Goal: Subscribe to service/newsletter

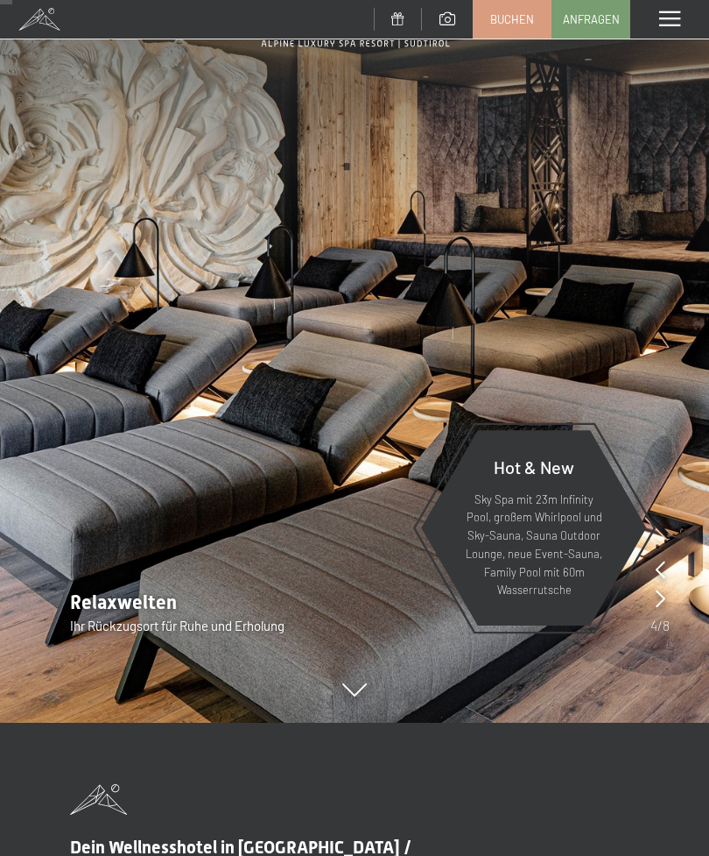
scroll to position [137, 0]
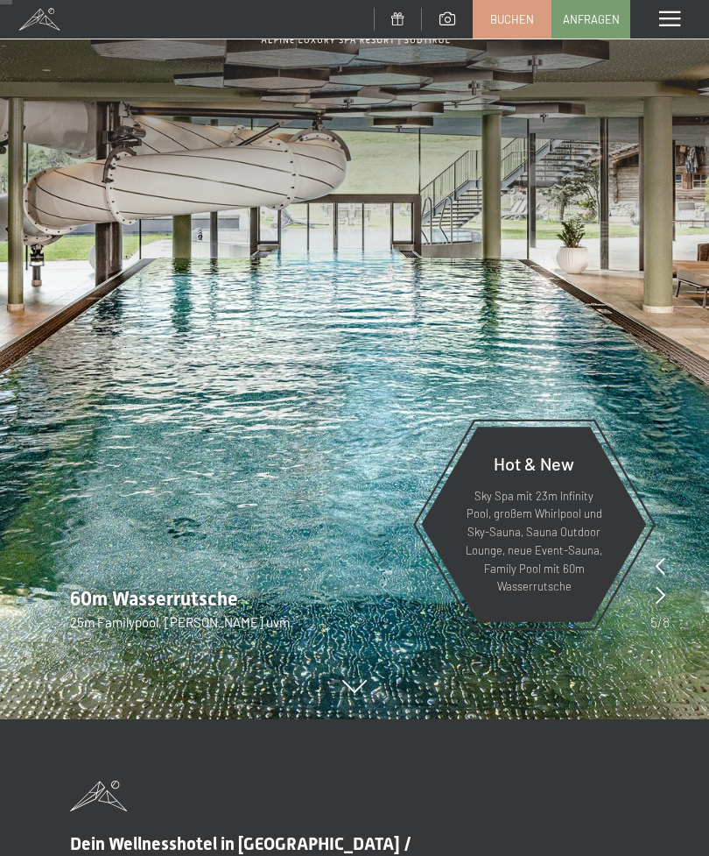
click at [381, 692] on img at bounding box center [354, 291] width 709 height 856
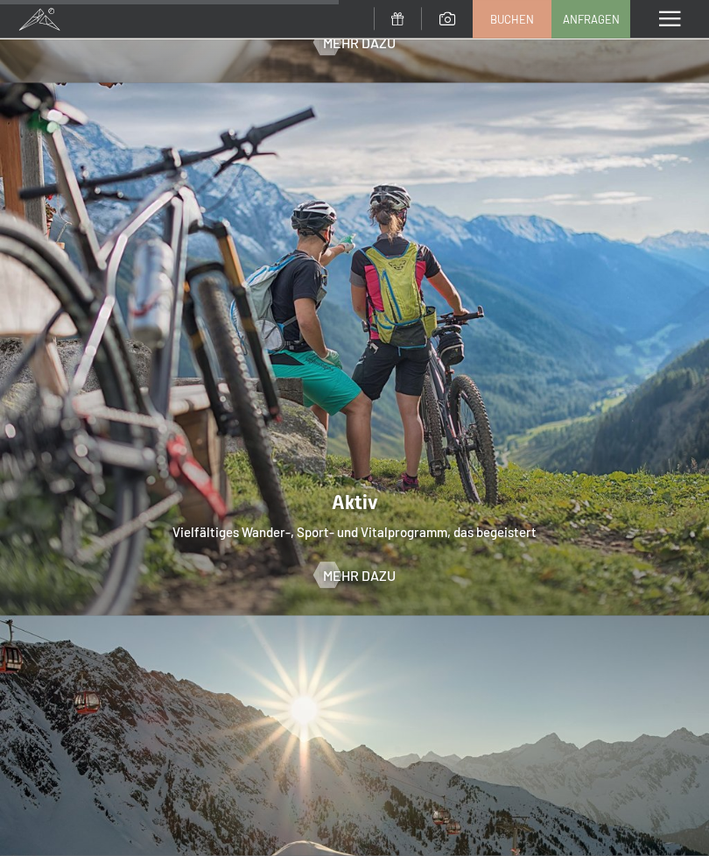
scroll to position [3113, 0]
click at [360, 565] on span "Mehr dazu" at bounding box center [359, 574] width 73 height 19
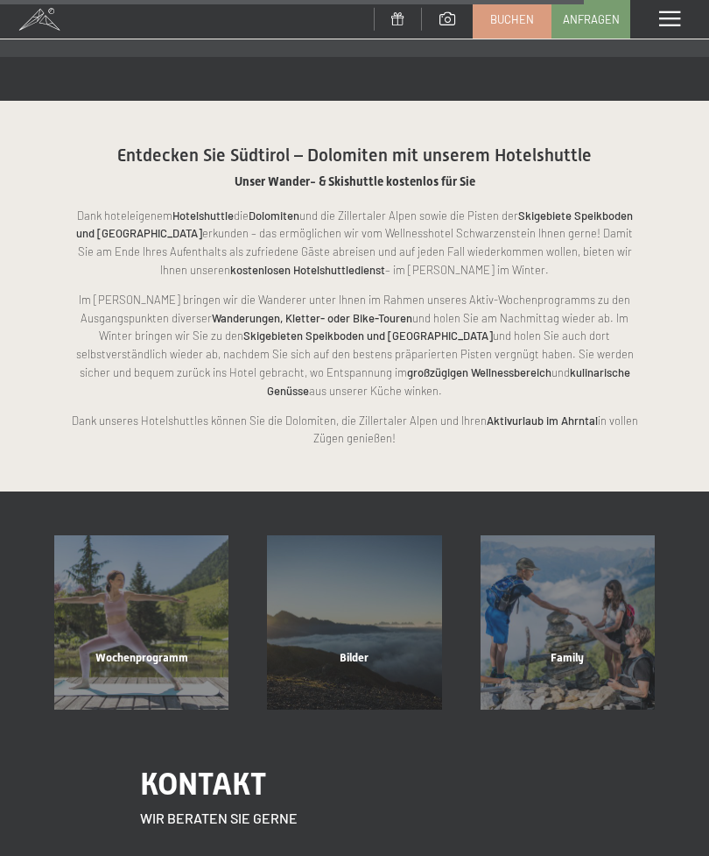
scroll to position [2986, 0]
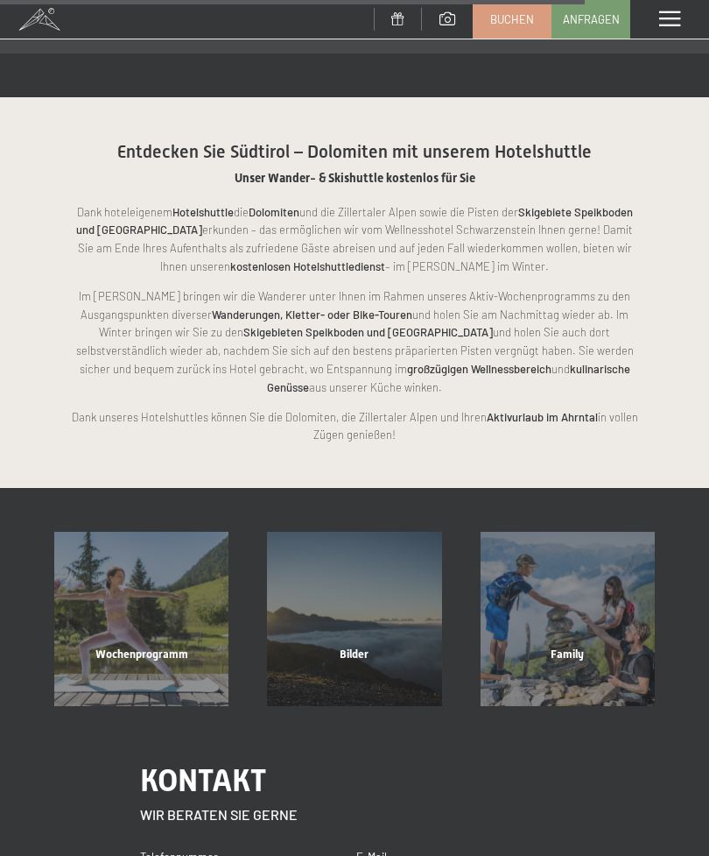
click at [163, 646] on div "Wochenprogramm" at bounding box center [141, 676] width 213 height 60
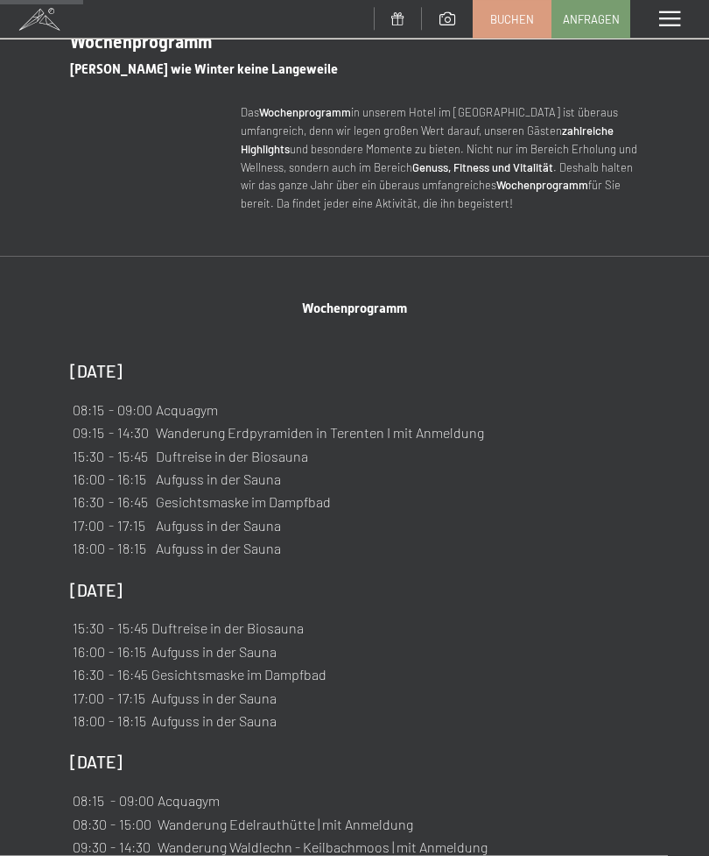
scroll to position [600, 0]
click at [678, 30] on div "Menü" at bounding box center [670, 19] width 79 height 39
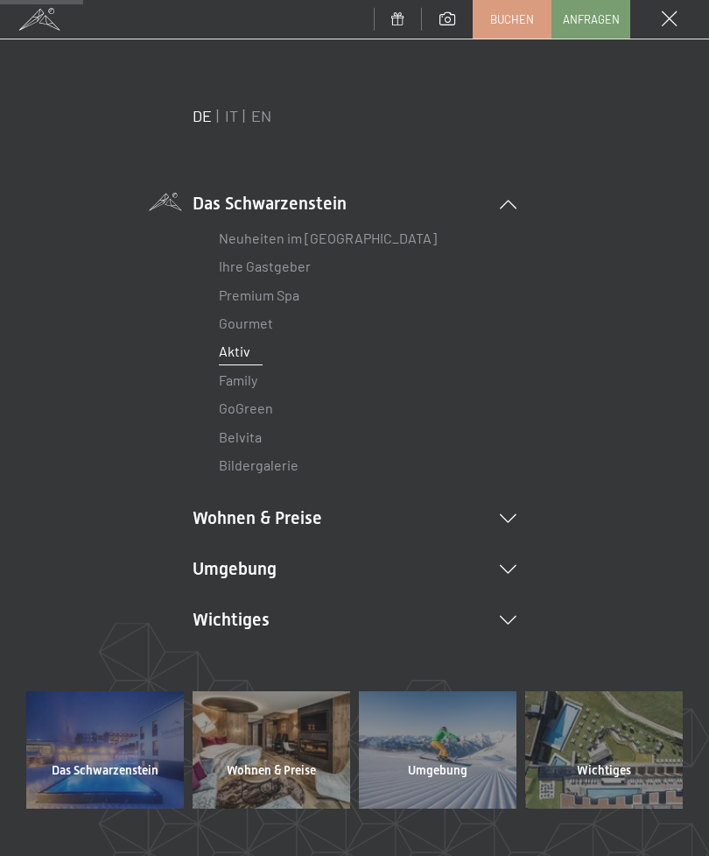
click at [291, 524] on li "Wohnen & Preise Inklusivleistungen Zimmer & Preise Liste Angebote Liste Familie…" at bounding box center [355, 517] width 324 height 25
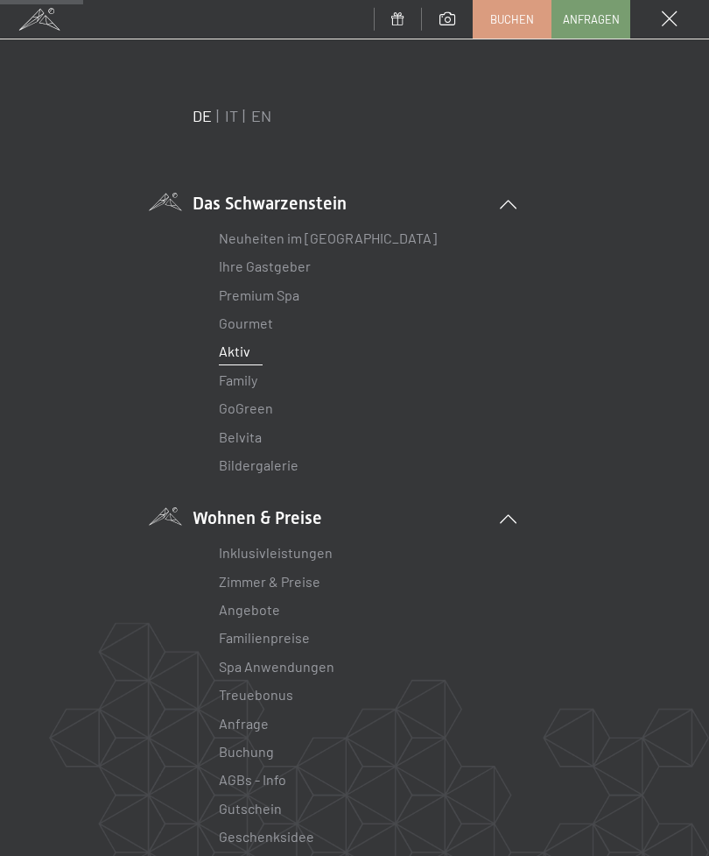
click at [263, 556] on link "Inklusivleistungen" at bounding box center [276, 552] width 114 height 17
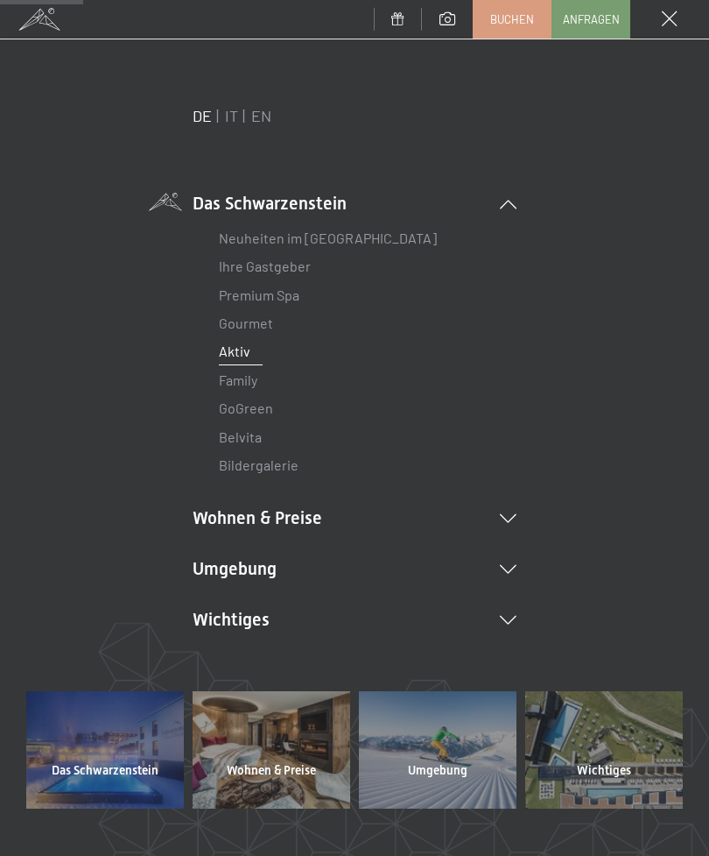
scroll to position [0, 0]
click at [300, 245] on link "Neuheiten im [GEOGRAPHIC_DATA]" at bounding box center [328, 237] width 218 height 17
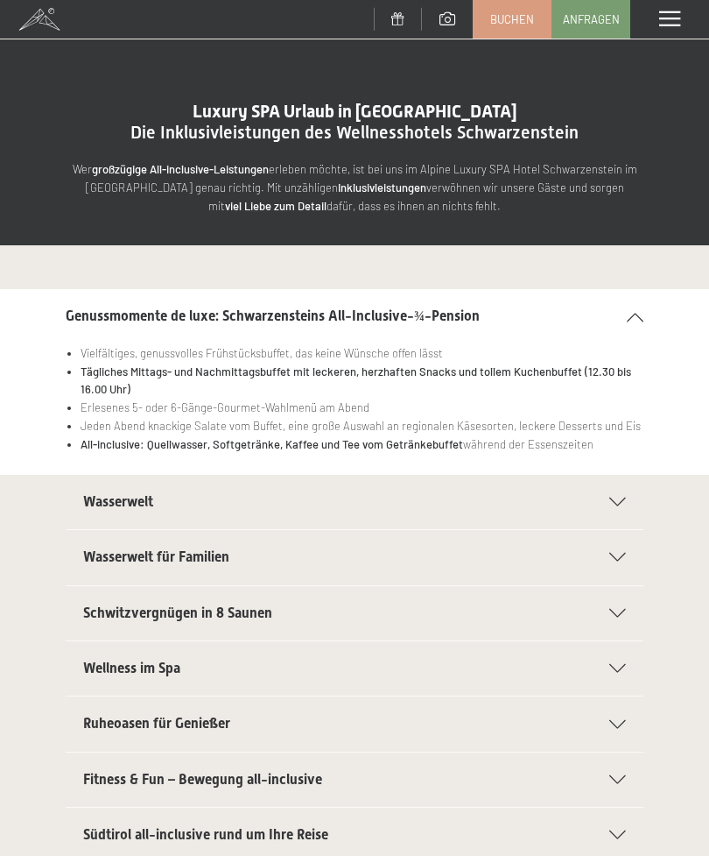
click at [617, 505] on div "Wasserwelt" at bounding box center [354, 502] width 543 height 54
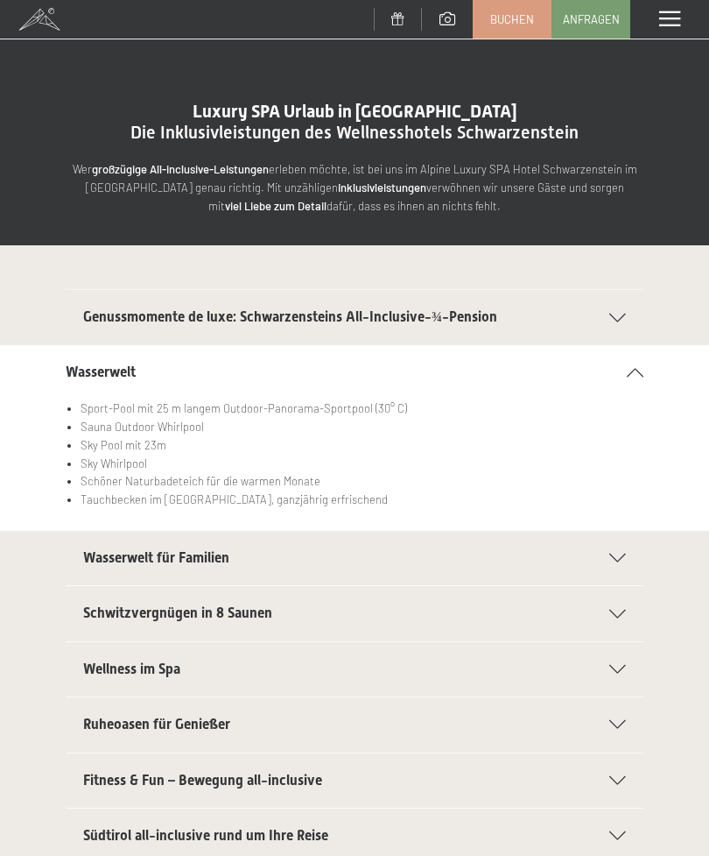
click at [617, 615] on div "Schwitzvergnügen in 8 Saunen" at bounding box center [354, 613] width 543 height 54
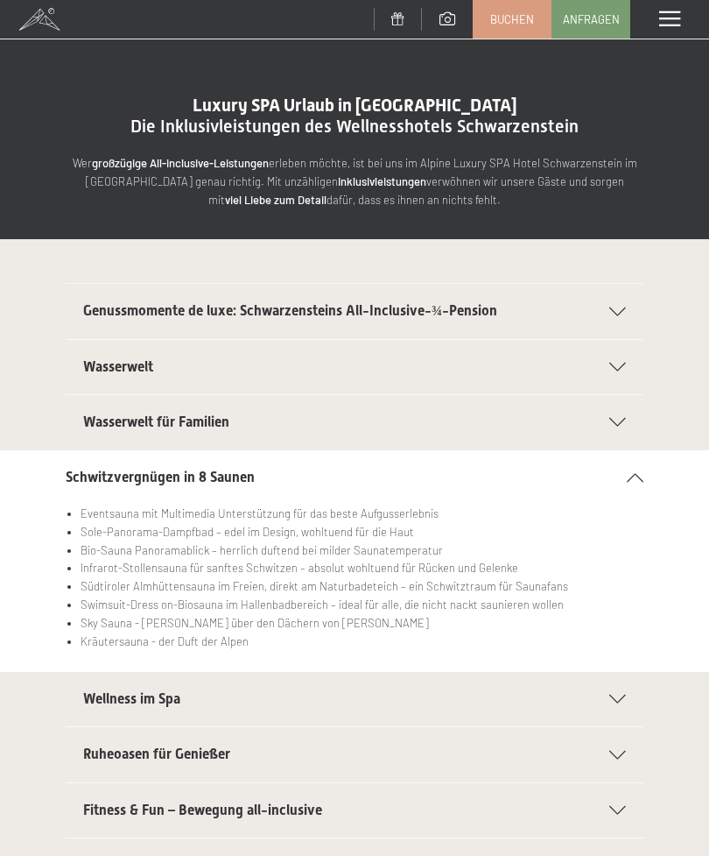
scroll to position [7, 0]
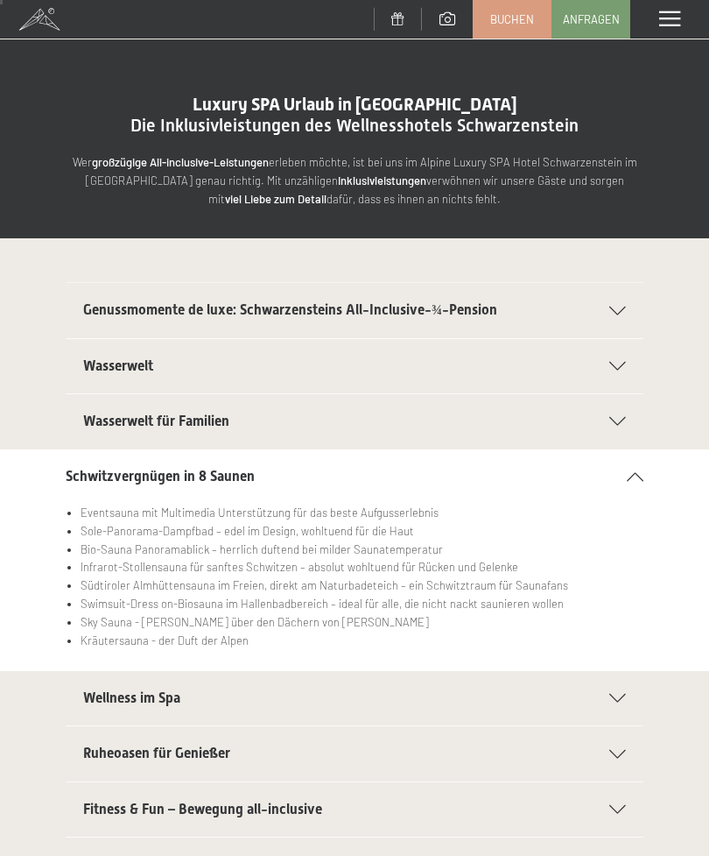
click at [619, 701] on div "Wellness im Spa" at bounding box center [354, 698] width 543 height 54
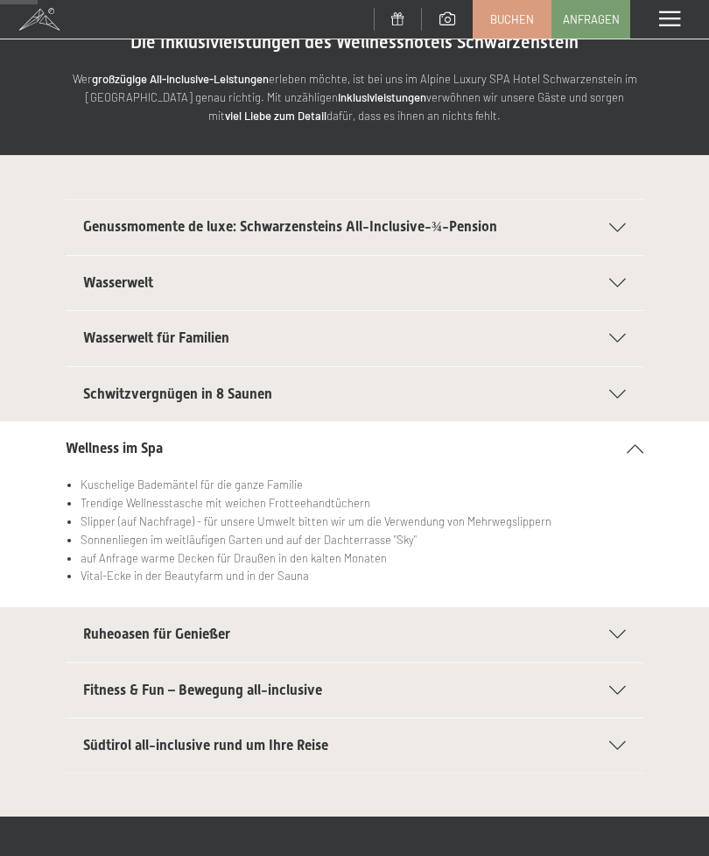
scroll to position [103, 0]
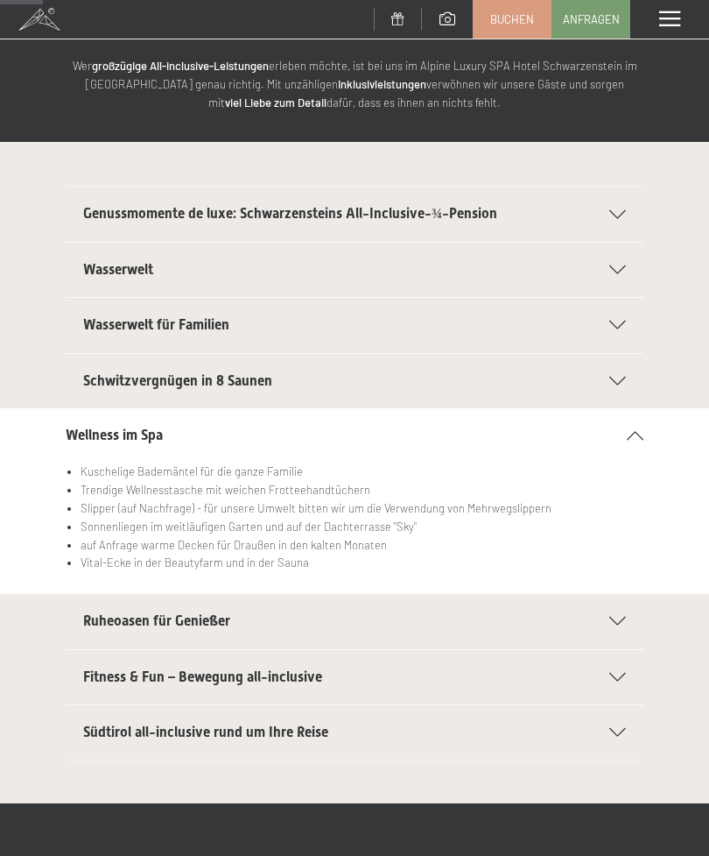
click at [617, 734] on div "Südtirol all-inclusive rund um Ihre Reise" at bounding box center [354, 732] width 543 height 54
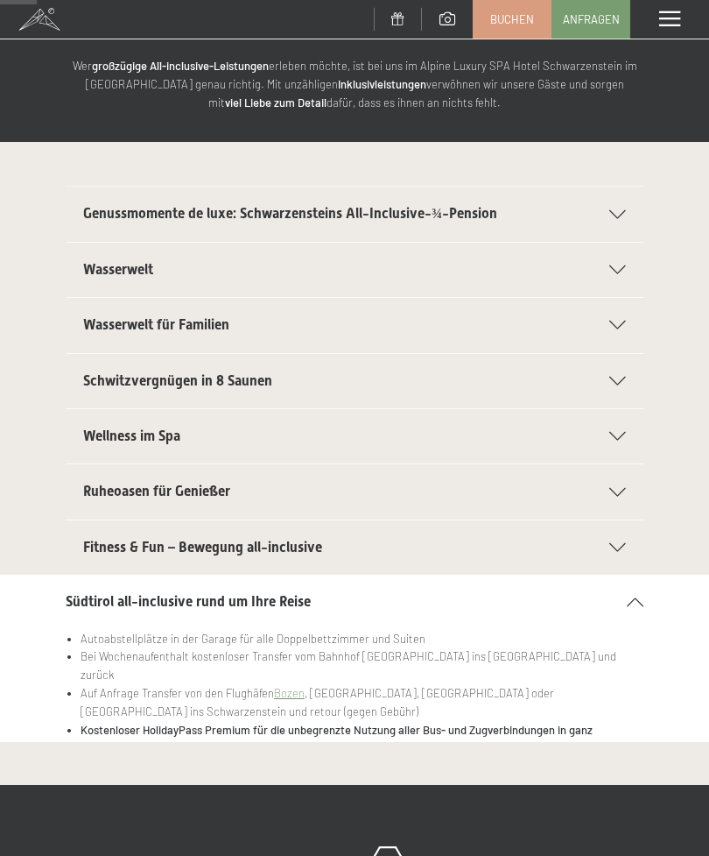
scroll to position [0, 0]
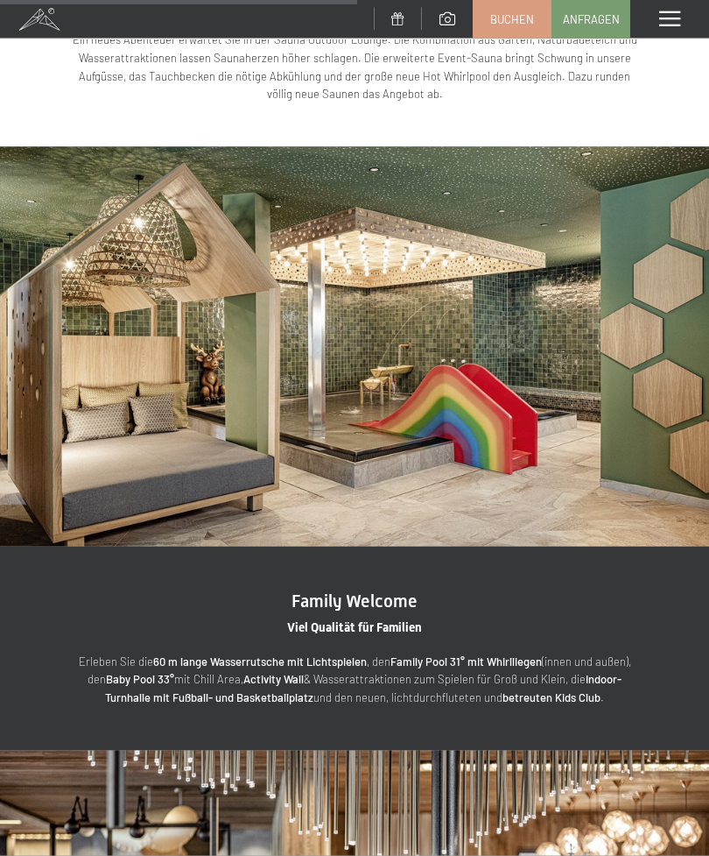
scroll to position [1962, 0]
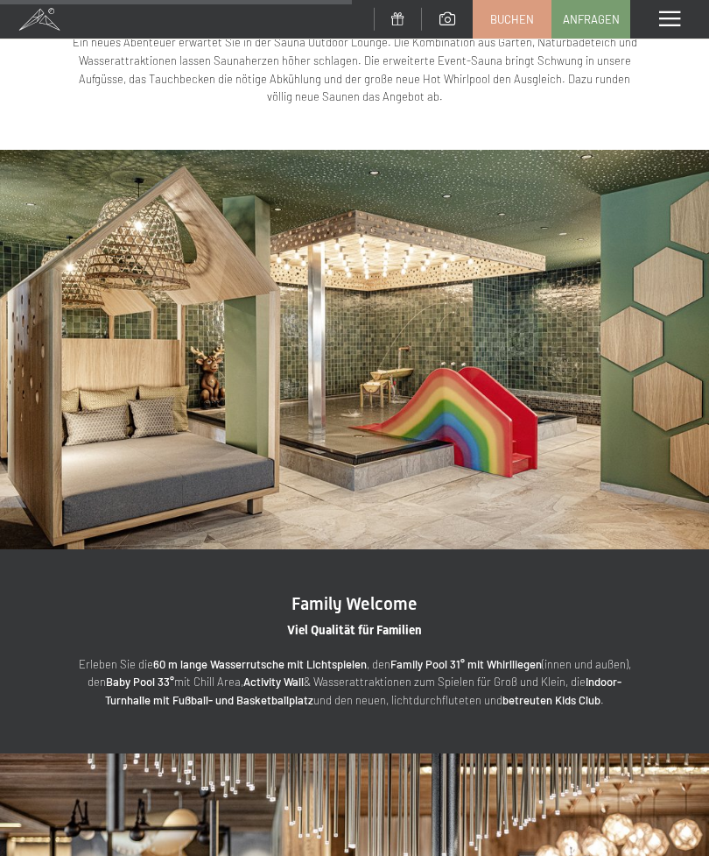
click at [673, 33] on div "Menü" at bounding box center [670, 19] width 79 height 39
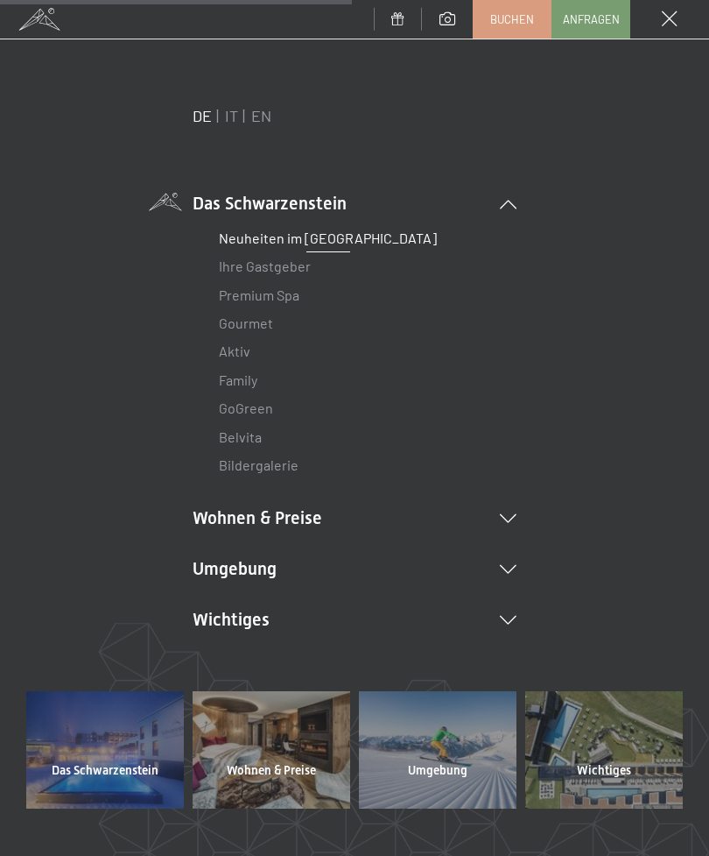
click at [511, 525] on li "Wohnen & Preise Inklusivleistungen [PERSON_NAME] & Preise Liste Angebote Liste …" at bounding box center [355, 517] width 324 height 25
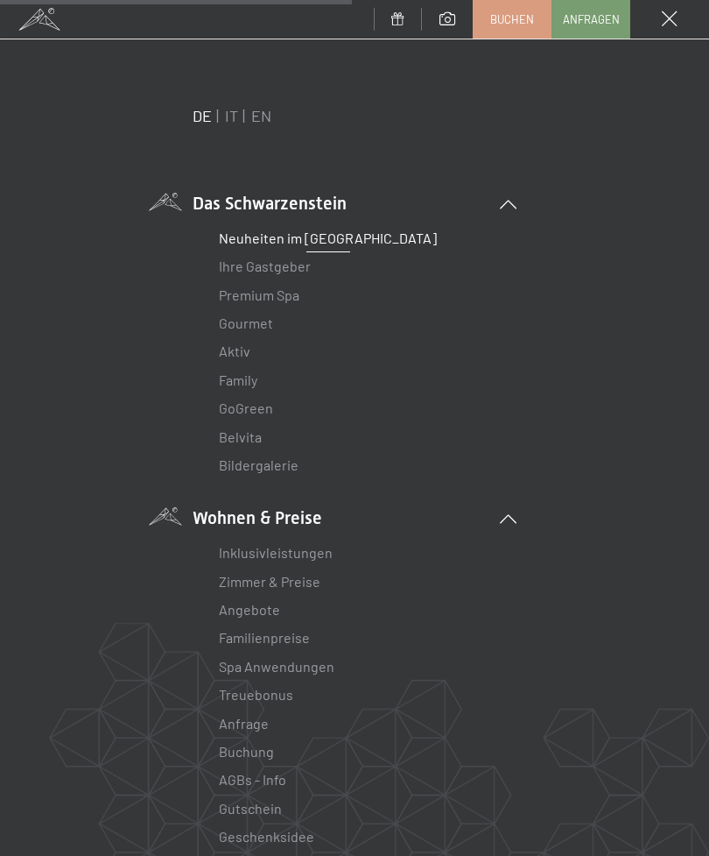
click at [252, 583] on link "Zimmer & Preise" at bounding box center [270, 581] width 102 height 17
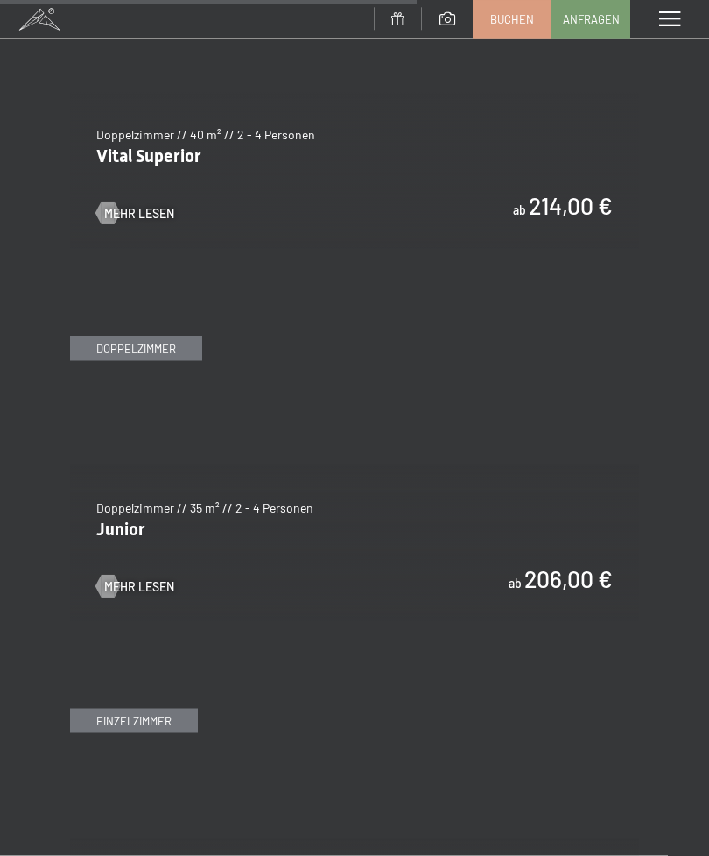
scroll to position [3942, 0]
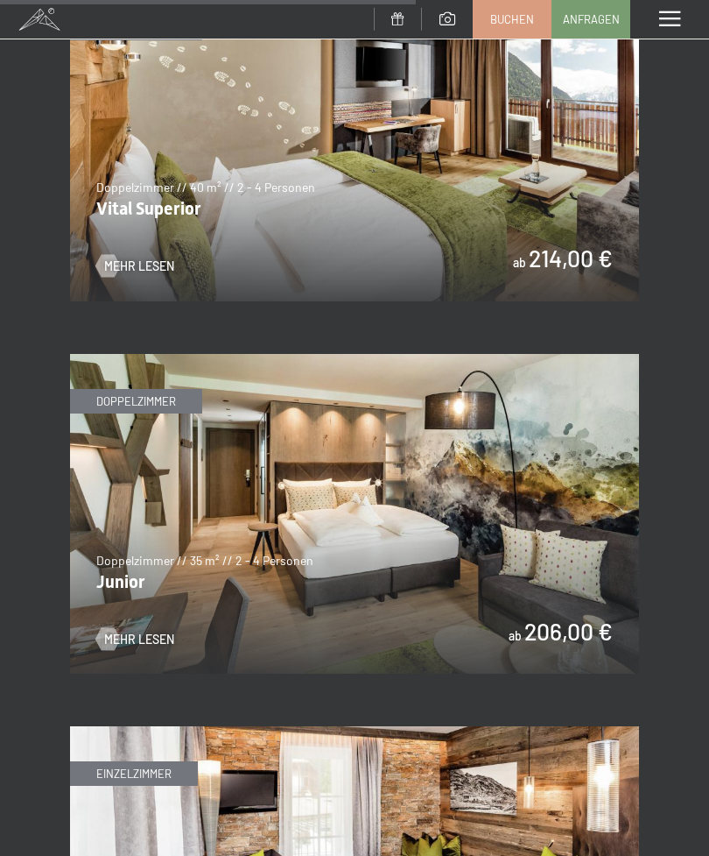
click at [151, 631] on span "Mehr Lesen" at bounding box center [139, 640] width 70 height 18
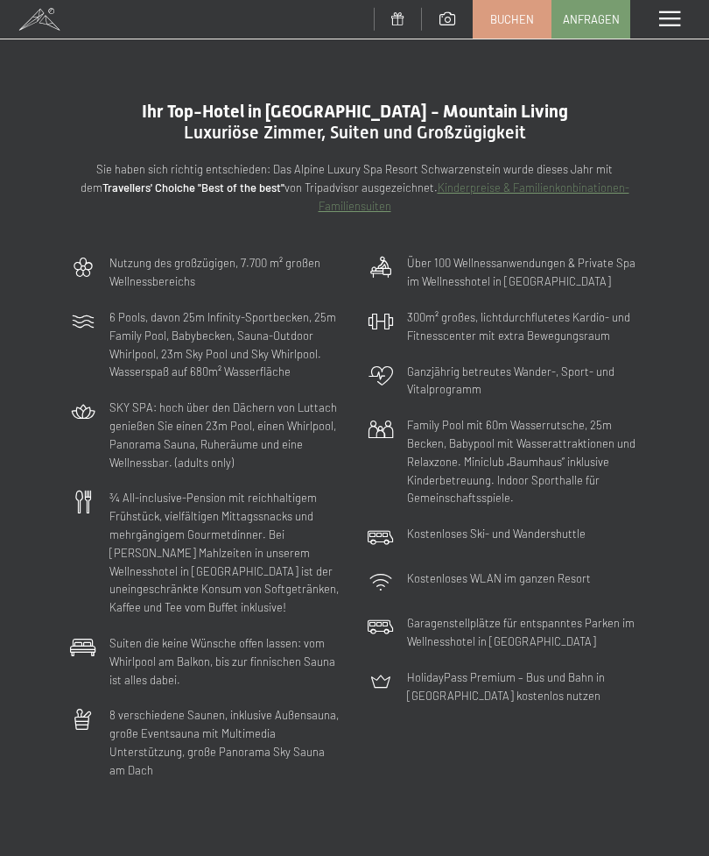
click at [668, 20] on span at bounding box center [669, 19] width 21 height 16
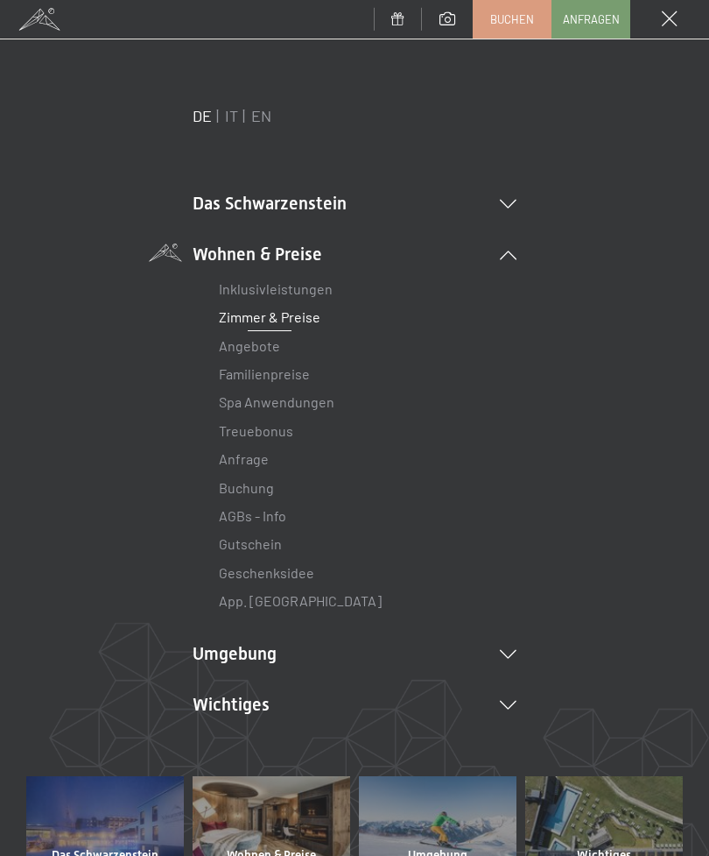
click at [246, 323] on link "Zimmer & Preise" at bounding box center [270, 316] width 102 height 17
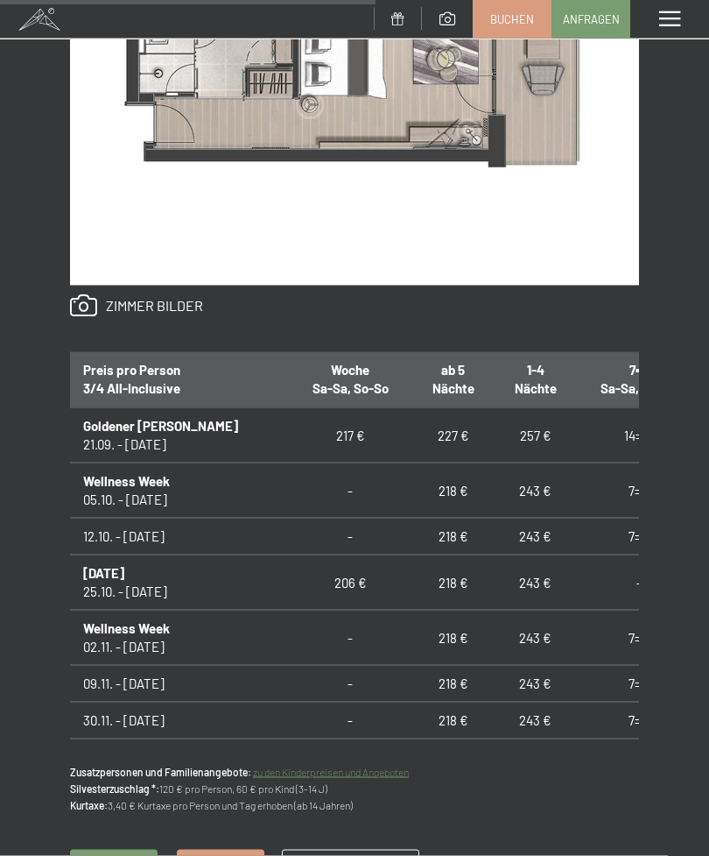
scroll to position [1065, 0]
click at [509, 686] on td "243 €" at bounding box center [536, 683] width 82 height 37
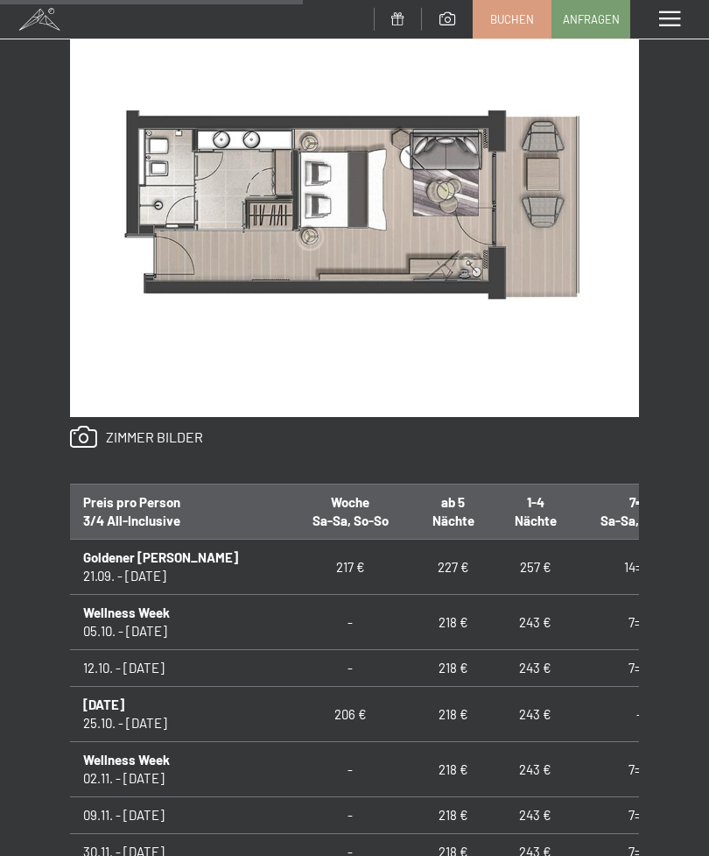
scroll to position [836, 0]
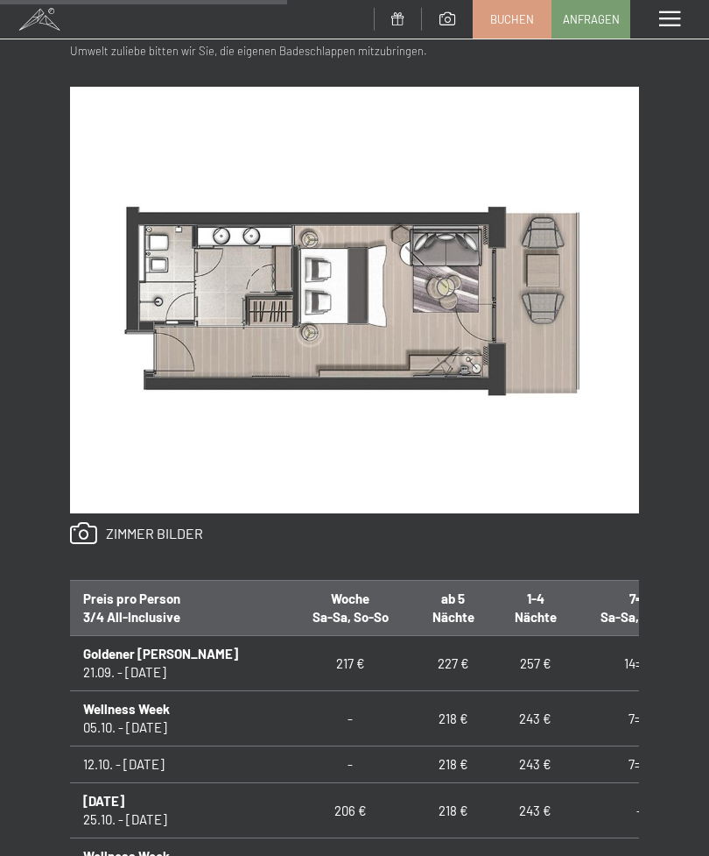
click at [162, 528] on link at bounding box center [136, 533] width 133 height 23
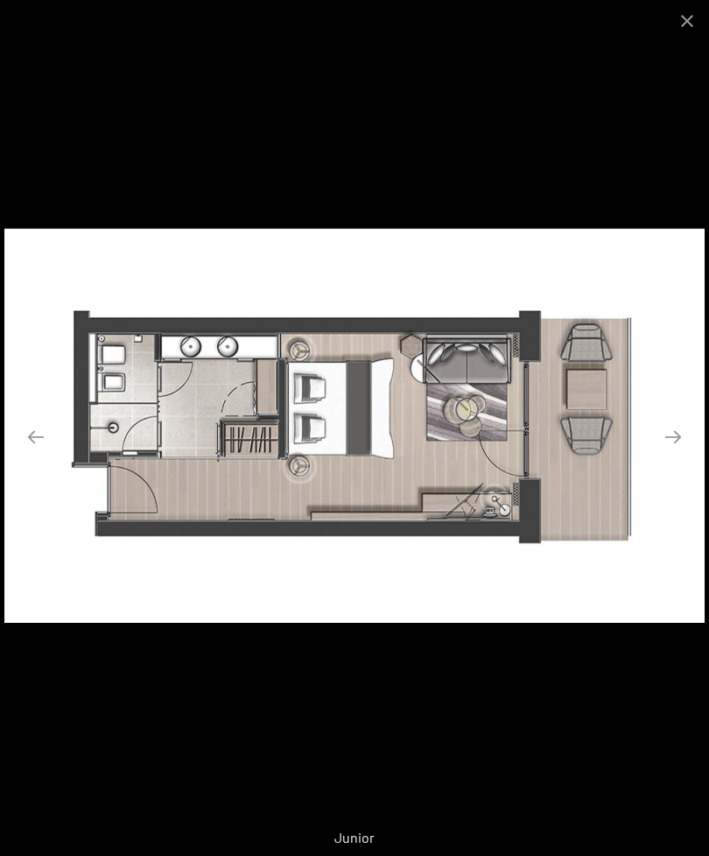
click at [697, 25] on button "Close gallery" at bounding box center [688, 20] width 44 height 41
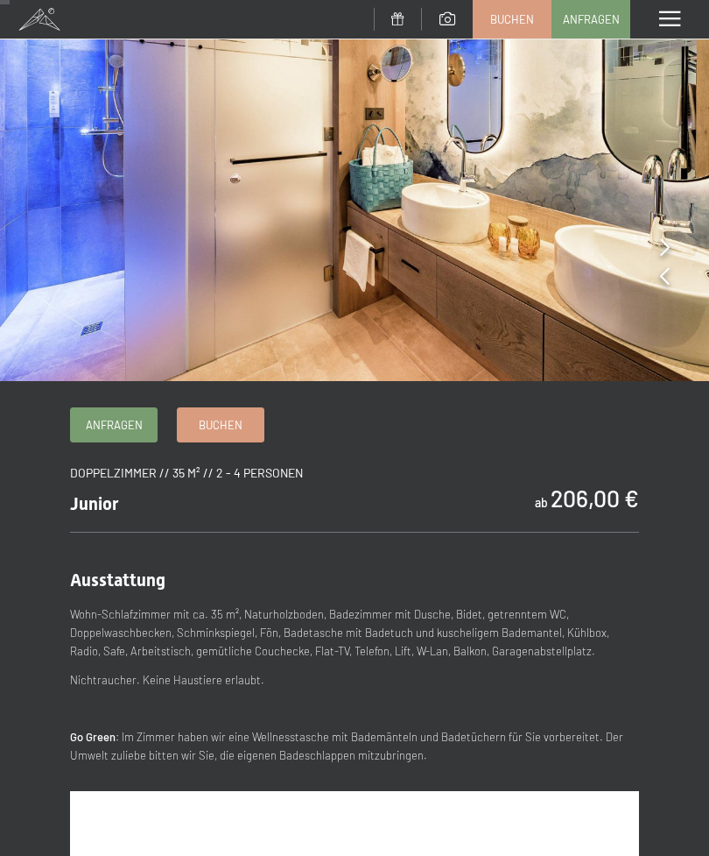
scroll to position [0, 0]
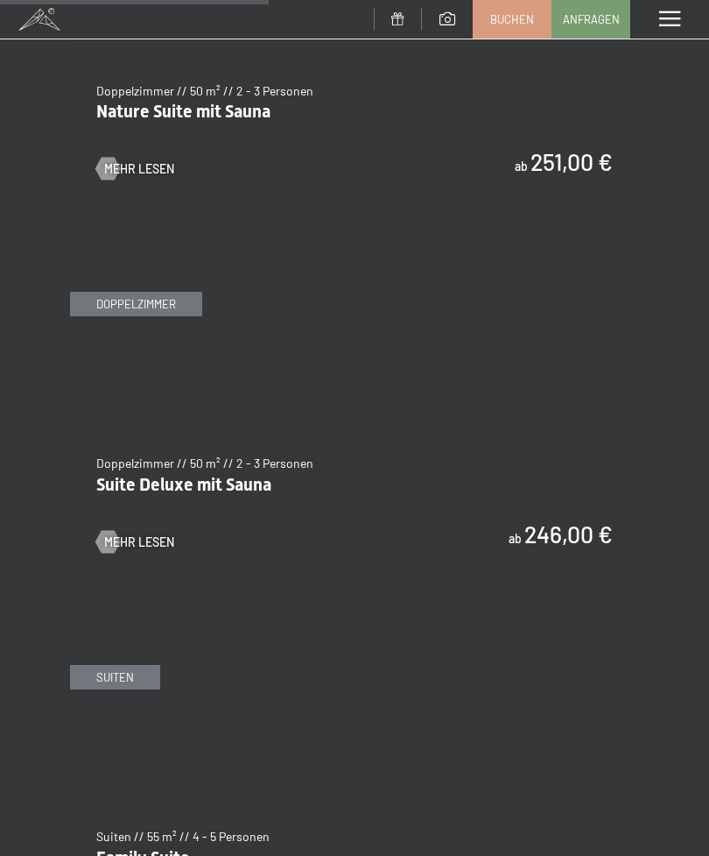
scroll to position [2544, 0]
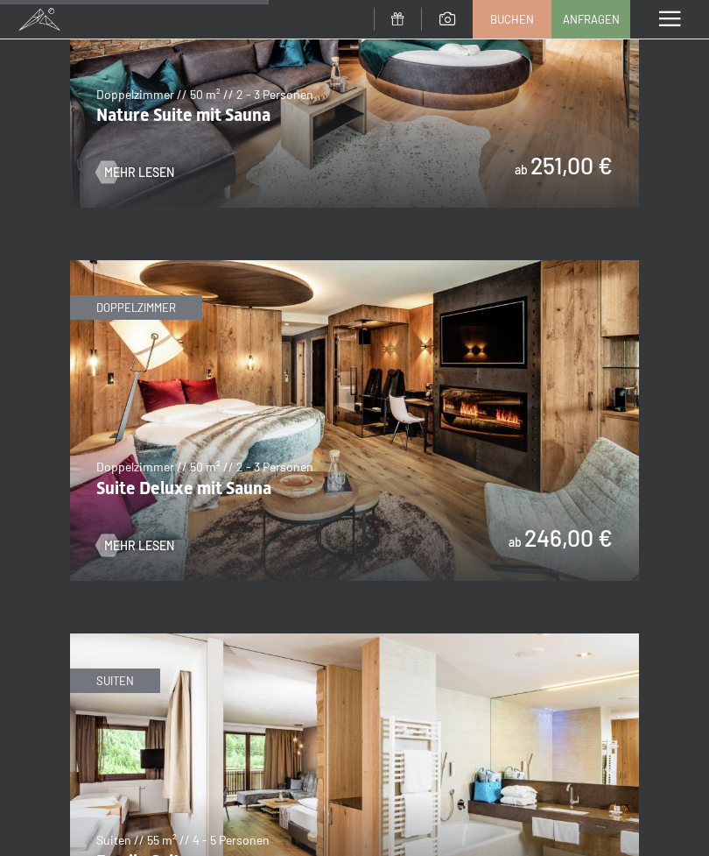
click at [151, 535] on img at bounding box center [354, 420] width 569 height 321
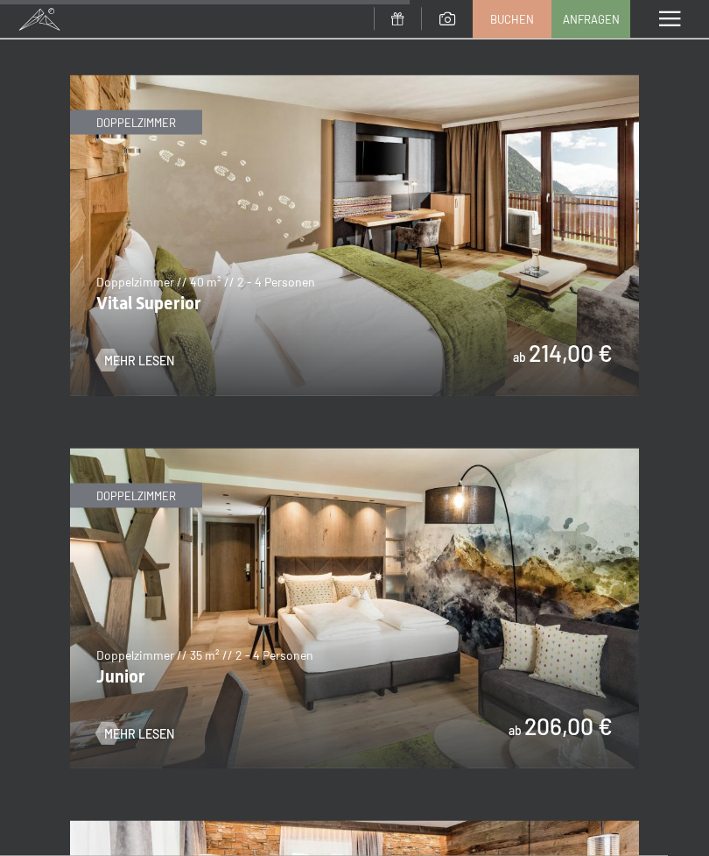
scroll to position [3848, 0]
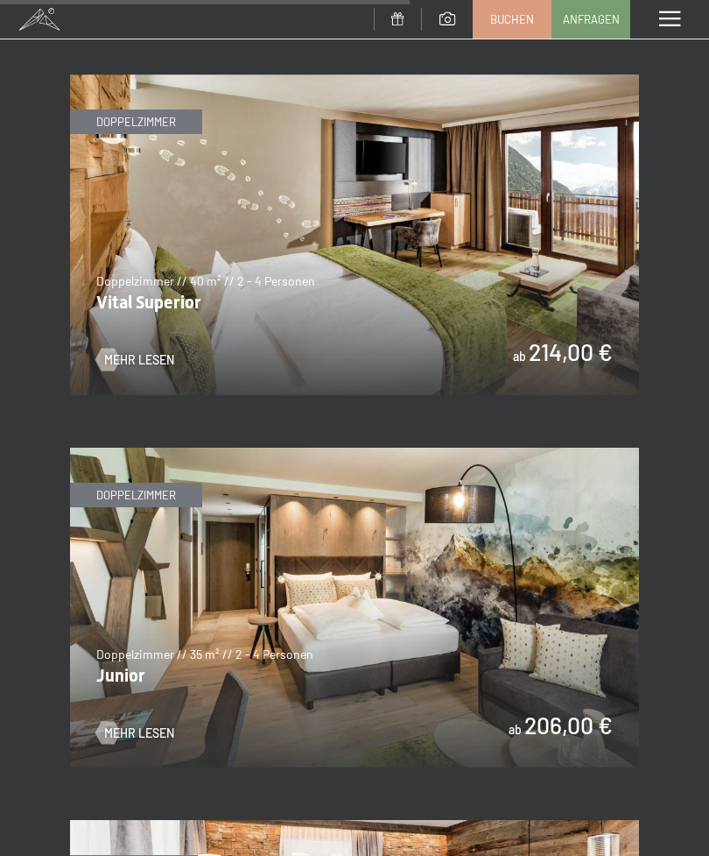
click at [157, 351] on span "Mehr Lesen" at bounding box center [139, 360] width 70 height 18
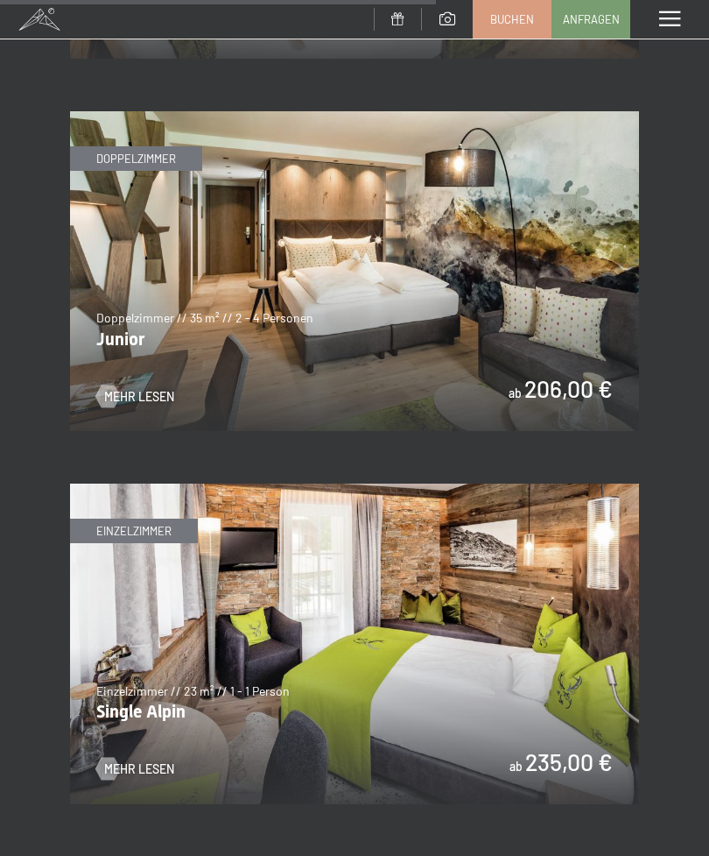
scroll to position [4228, 0]
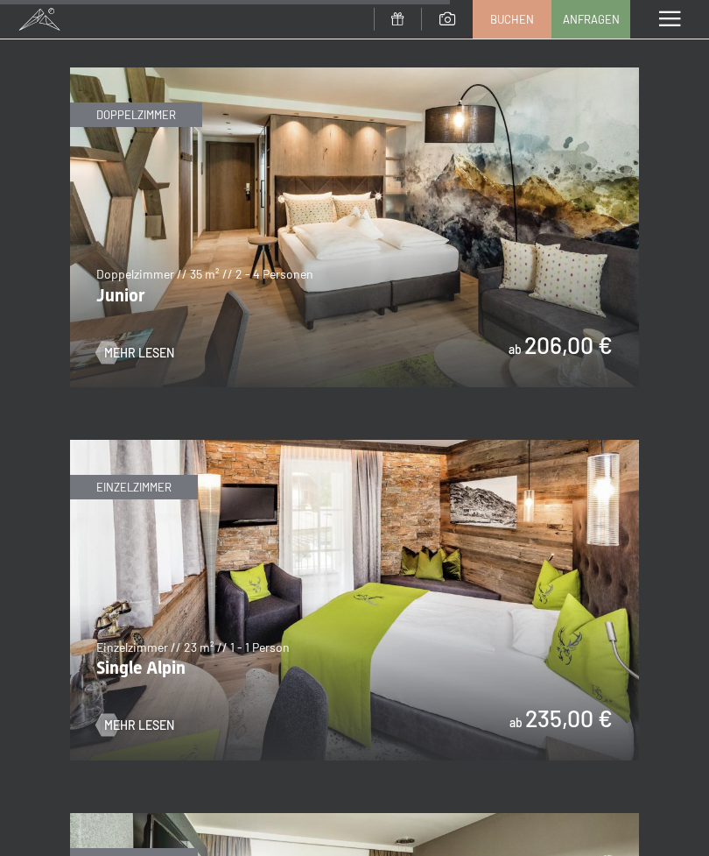
click at [337, 241] on img at bounding box center [354, 227] width 569 height 321
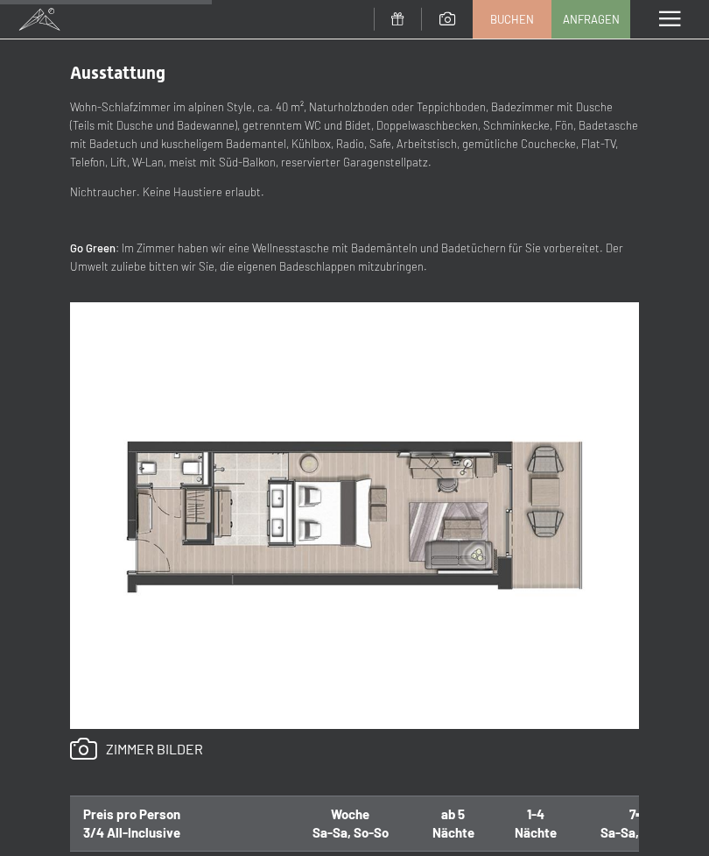
scroll to position [672, 0]
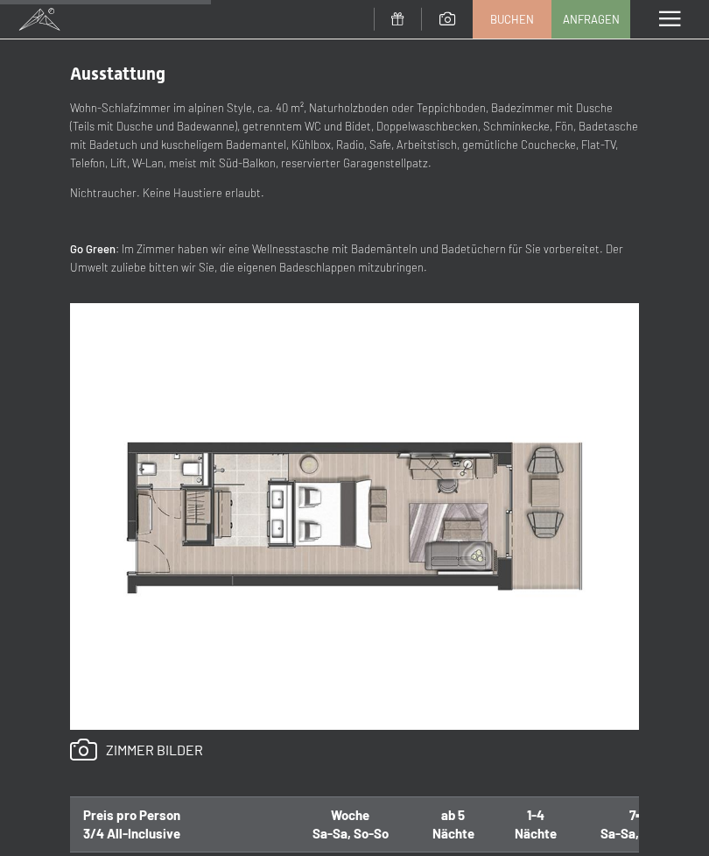
click at [163, 742] on link at bounding box center [136, 749] width 133 height 23
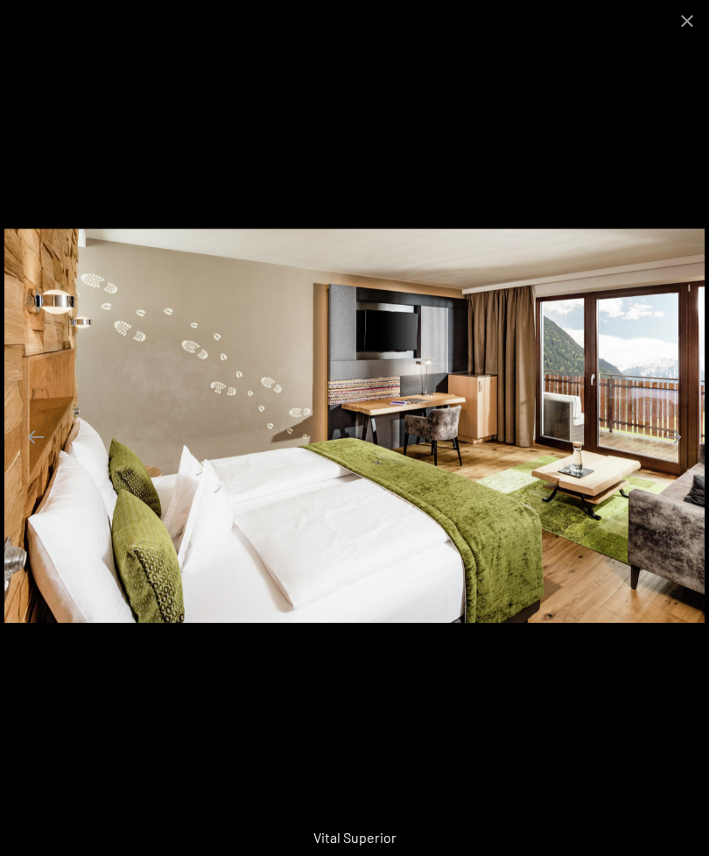
click at [696, 23] on button "Close gallery" at bounding box center [688, 20] width 44 height 41
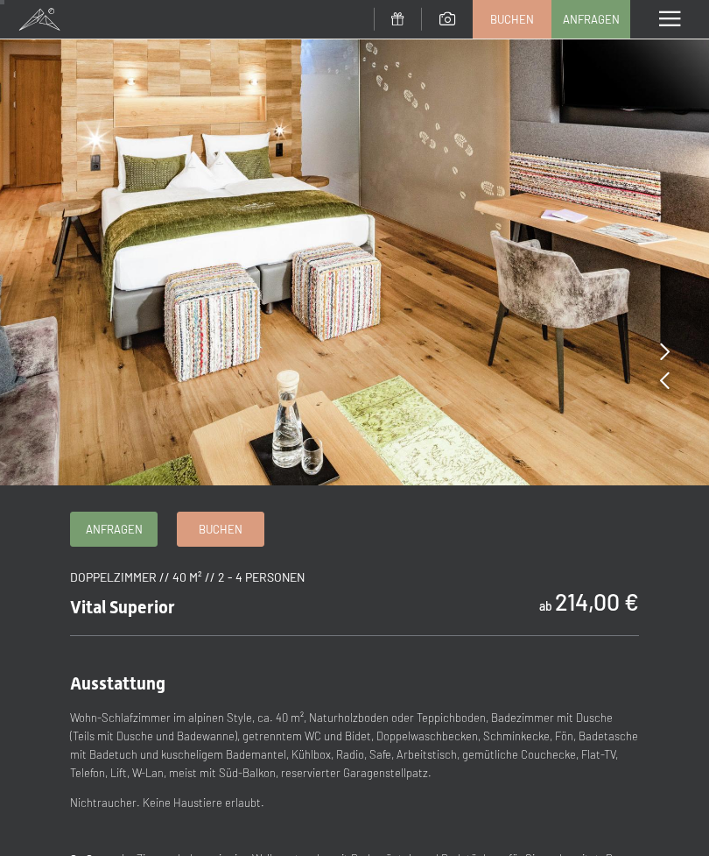
scroll to position [0, 0]
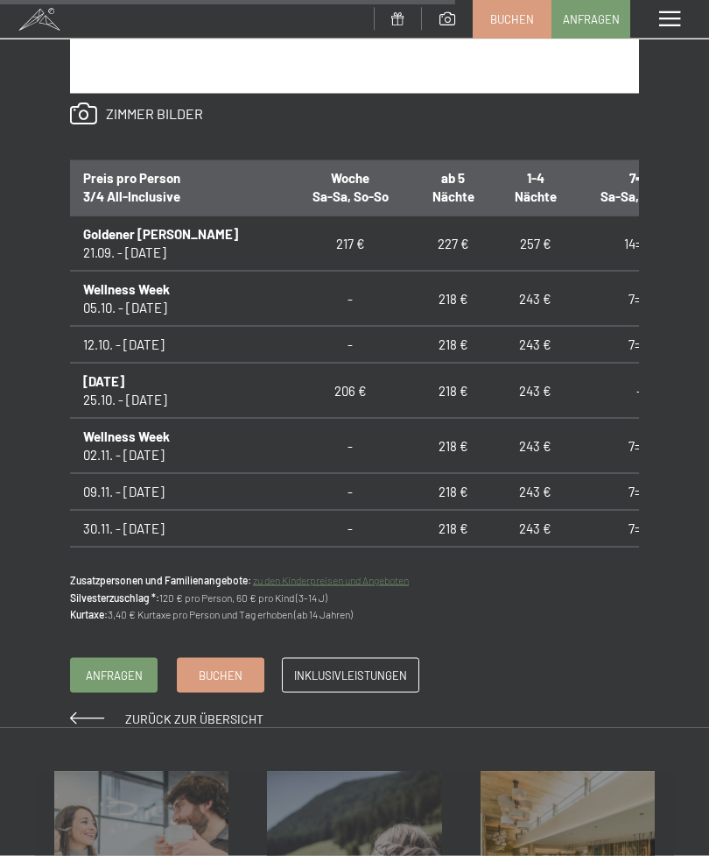
scroll to position [1290, 0]
click at [221, 680] on link "Buchen" at bounding box center [221, 674] width 86 height 33
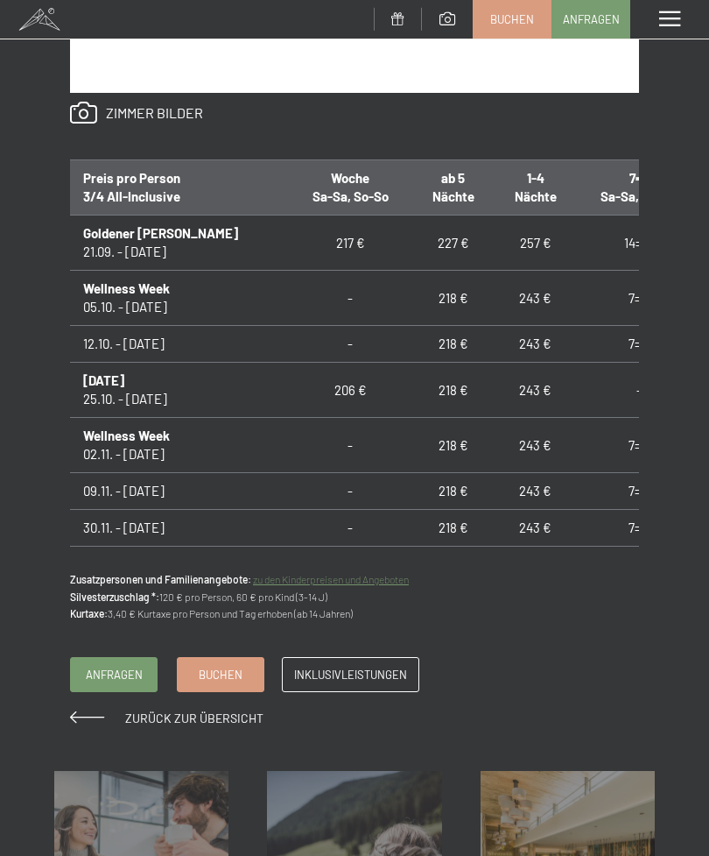
scroll to position [0, 0]
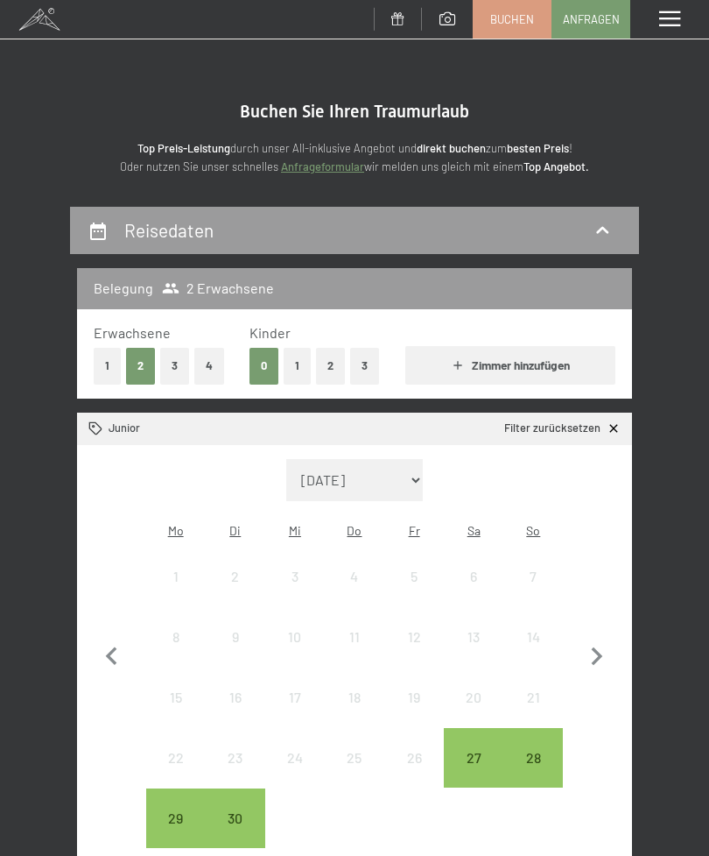
click at [396, 479] on select "September 2025 Oktober 2025 November 2025 Dezember 2025 Januar 2026 Februar 202…" at bounding box center [354, 480] width 137 height 42
select select "2025-11-01"
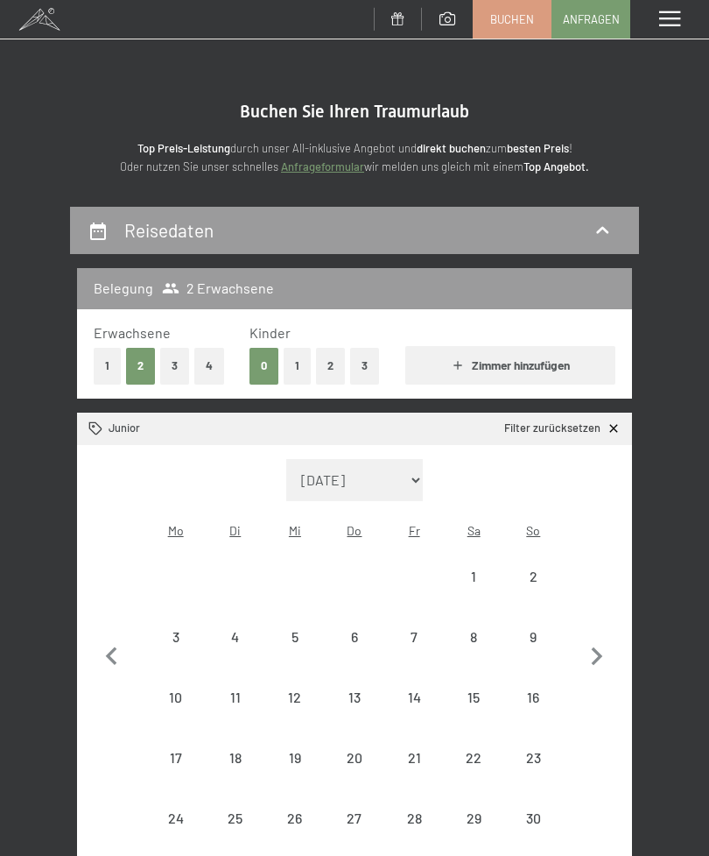
select select "2025-11-01"
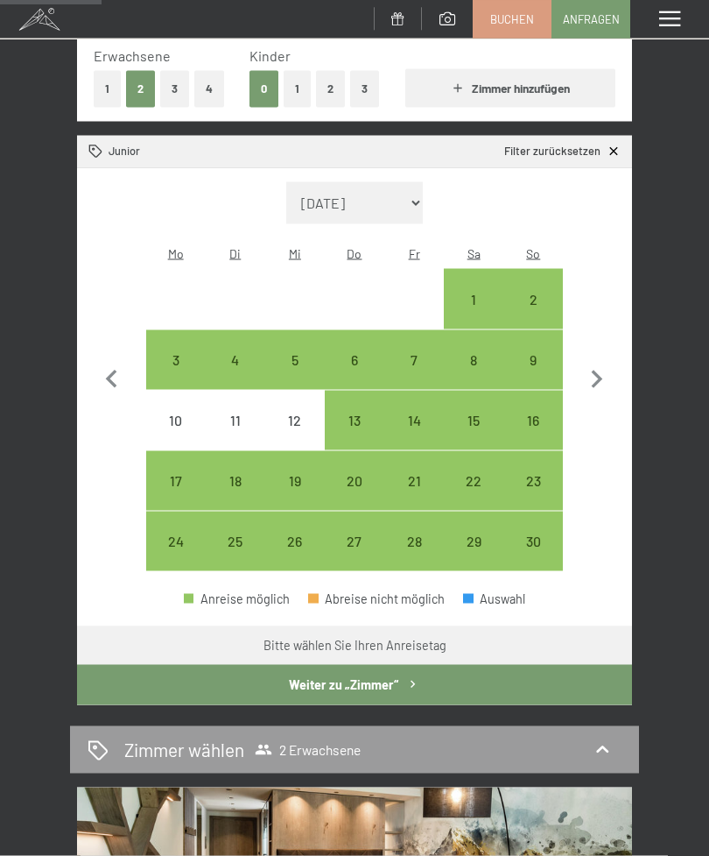
scroll to position [278, 0]
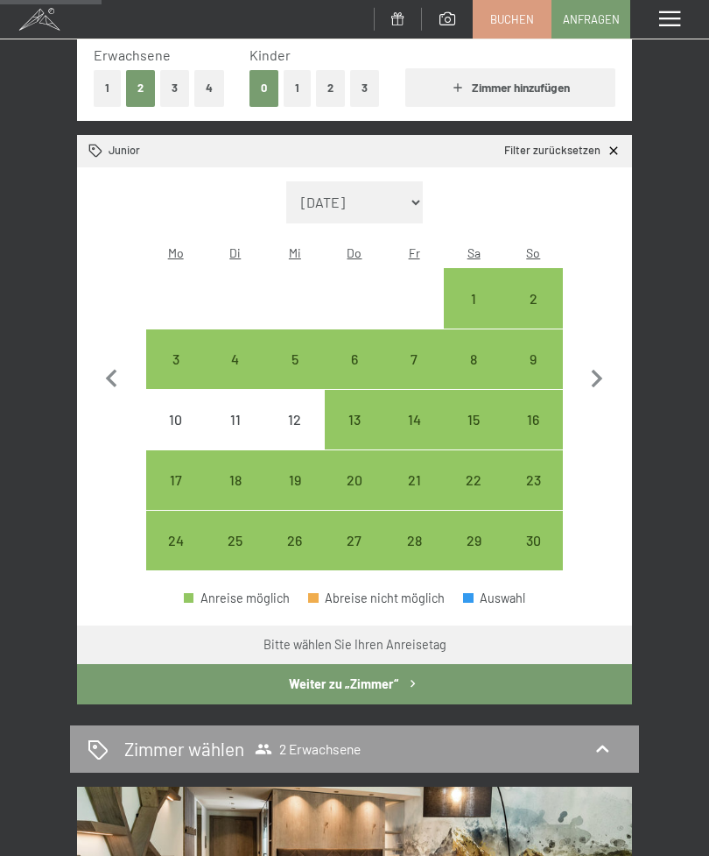
click at [363, 412] on div "13" at bounding box center [355, 440] width 56 height 56
select select "2025-11-01"
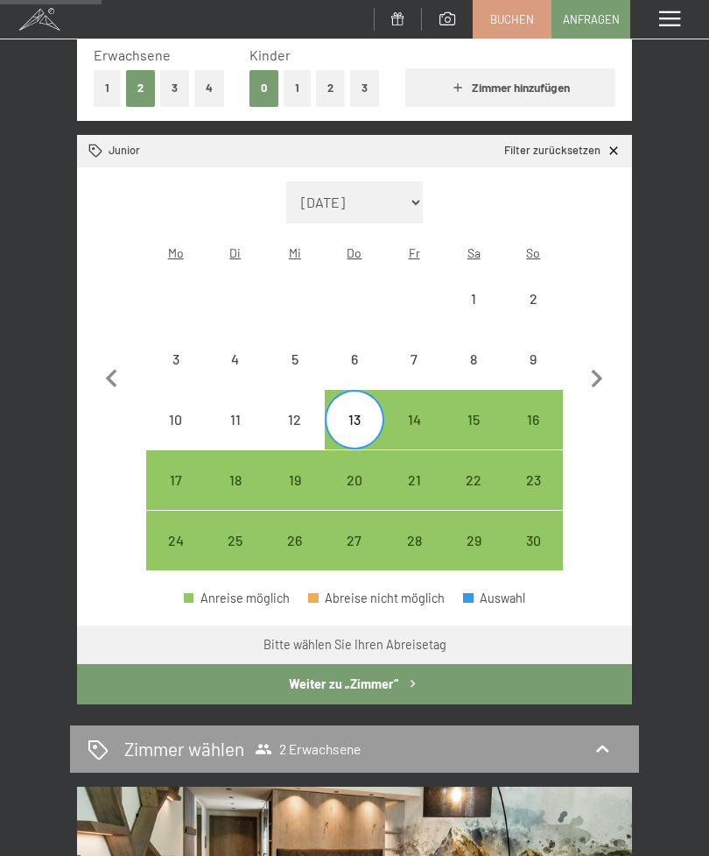
click at [245, 473] on div "18" at bounding box center [236, 501] width 56 height 56
select select "2025-11-01"
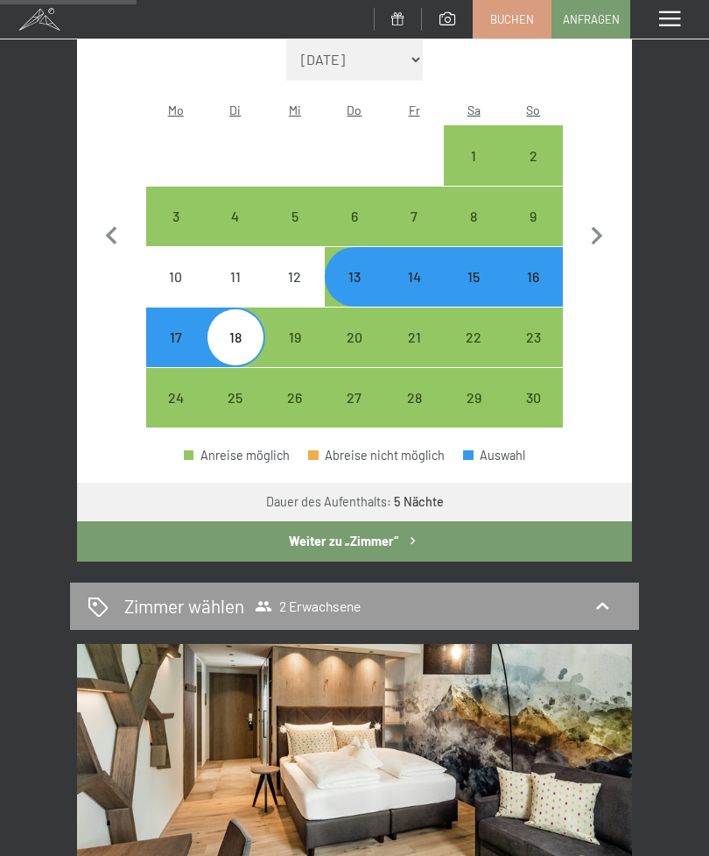
scroll to position [420, 0]
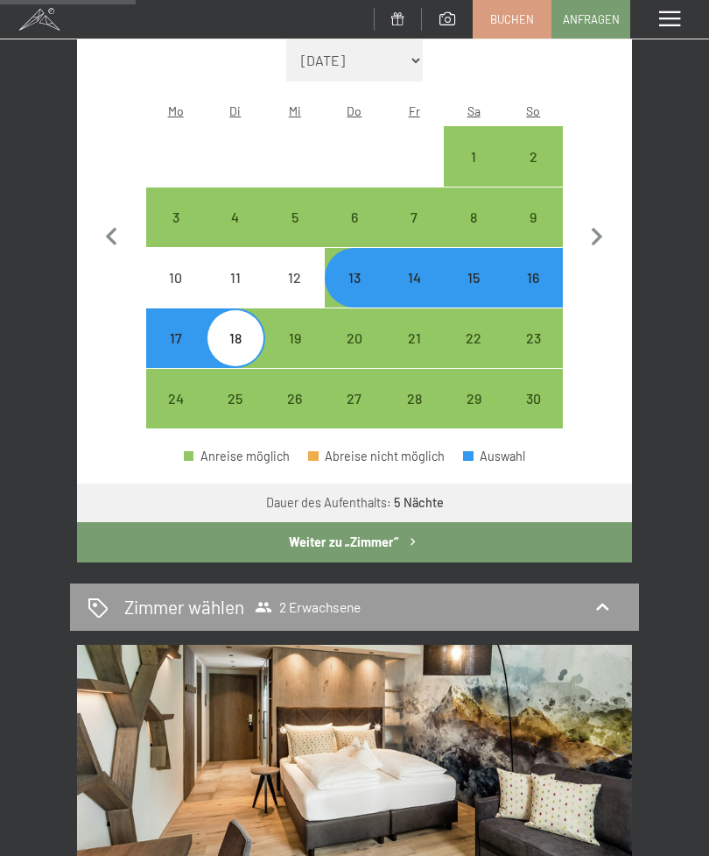
click at [356, 210] on div "6" at bounding box center [355, 238] width 56 height 56
select select "2025-11-01"
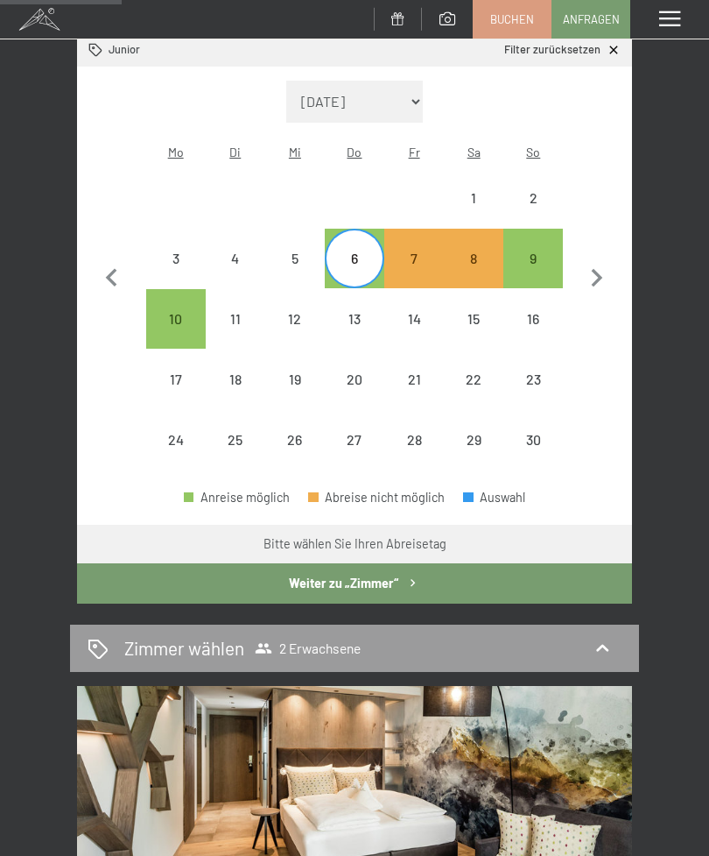
scroll to position [377, 0]
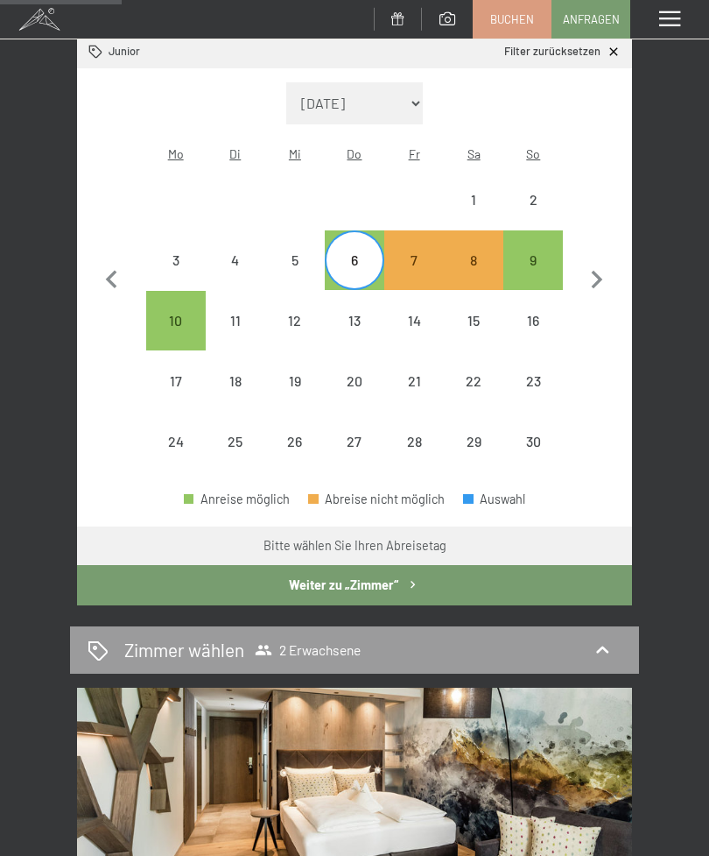
click at [183, 314] on div "10" at bounding box center [176, 342] width 56 height 56
select select "2025-11-01"
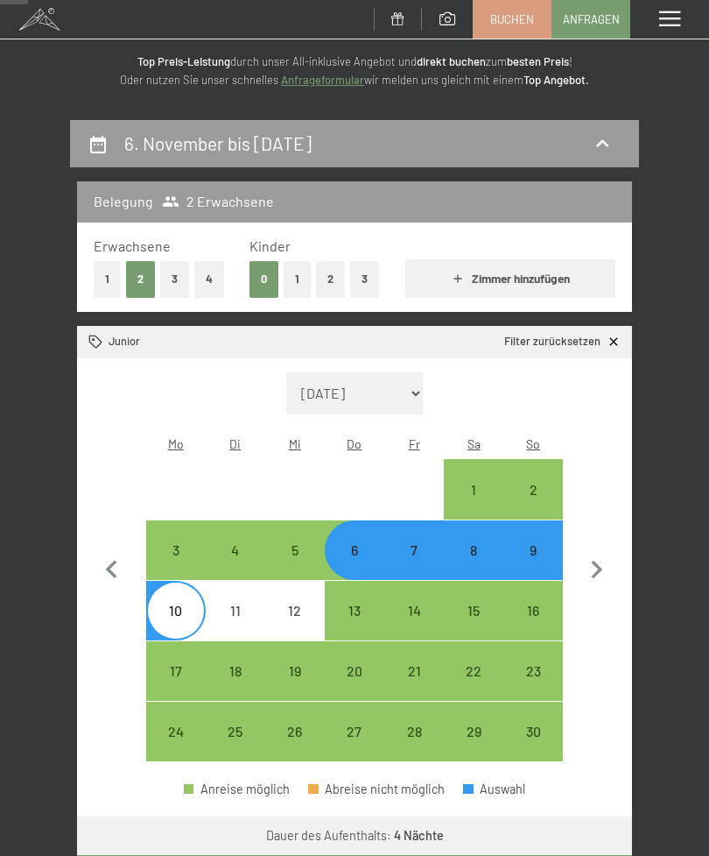
scroll to position [0, 0]
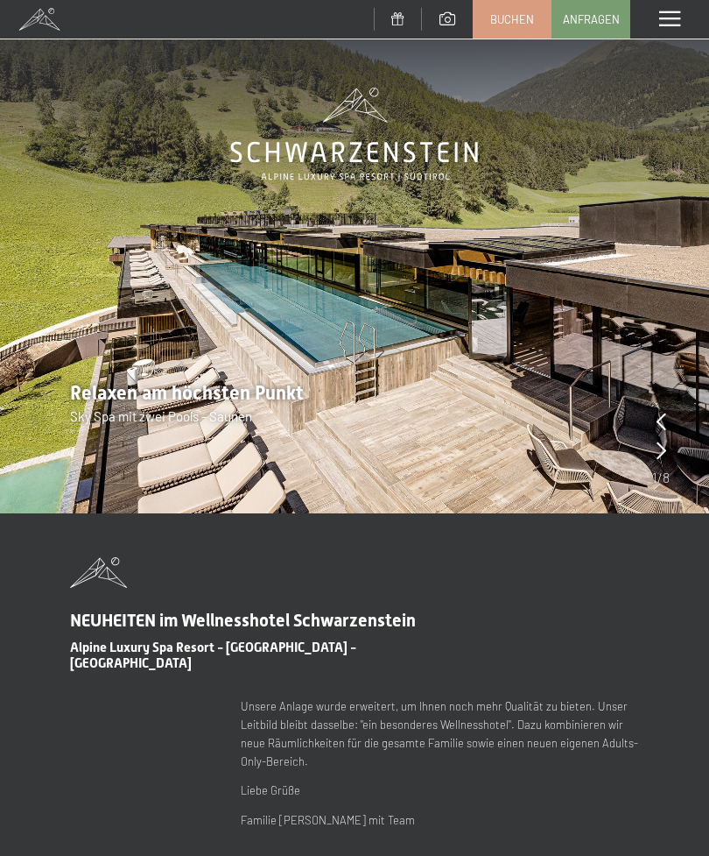
click at [661, 28] on div "Menü" at bounding box center [670, 19] width 79 height 39
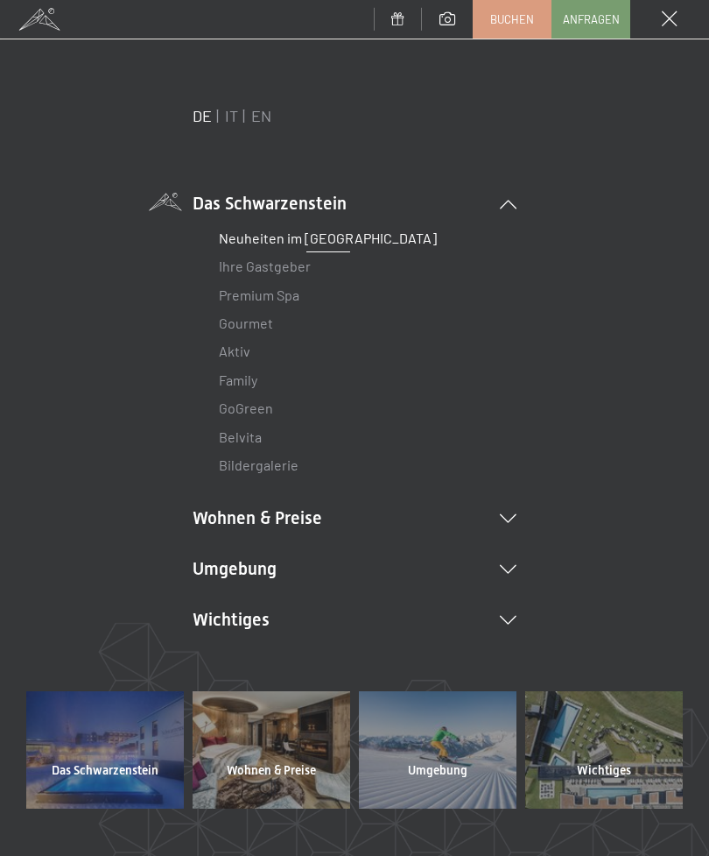
click at [507, 577] on li "Umgebung Das Ahrntal Ski & Winter Skifahren Skischule Wandern & Sommer Wandern …" at bounding box center [355, 568] width 324 height 25
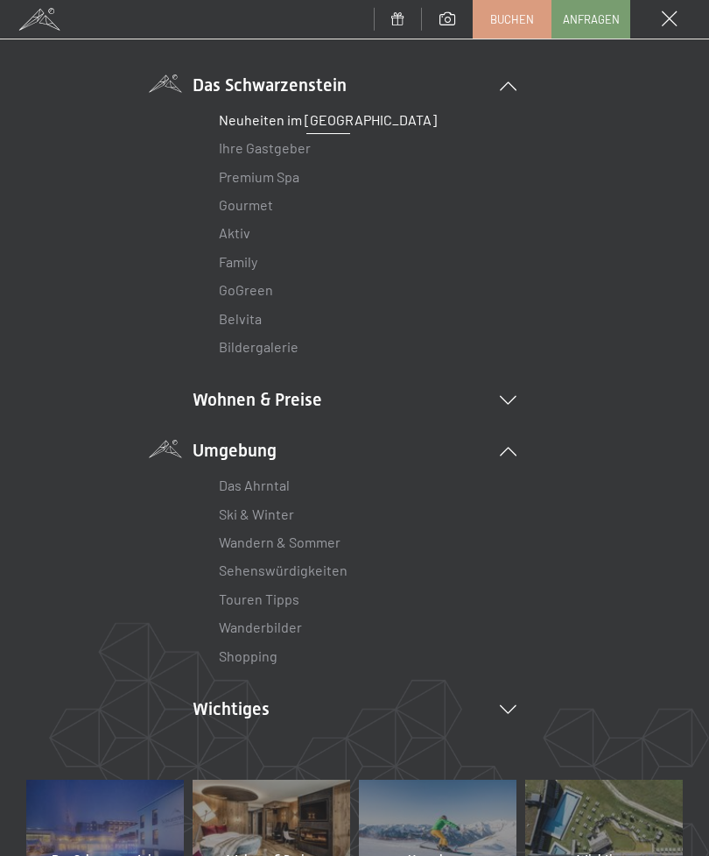
scroll to position [121, 0]
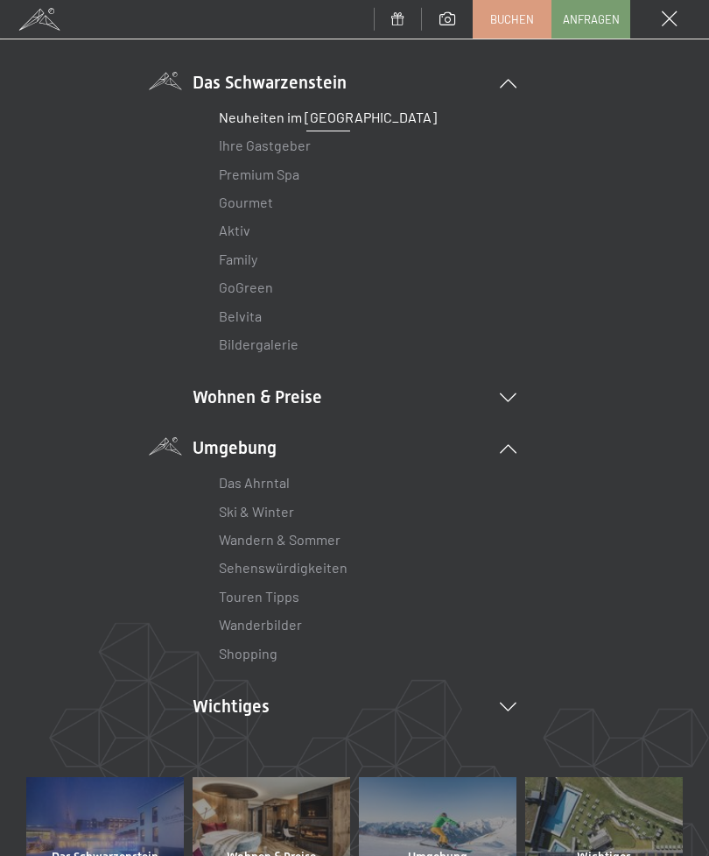
click at [287, 569] on link "Sehenswürdigkeiten" at bounding box center [283, 567] width 129 height 17
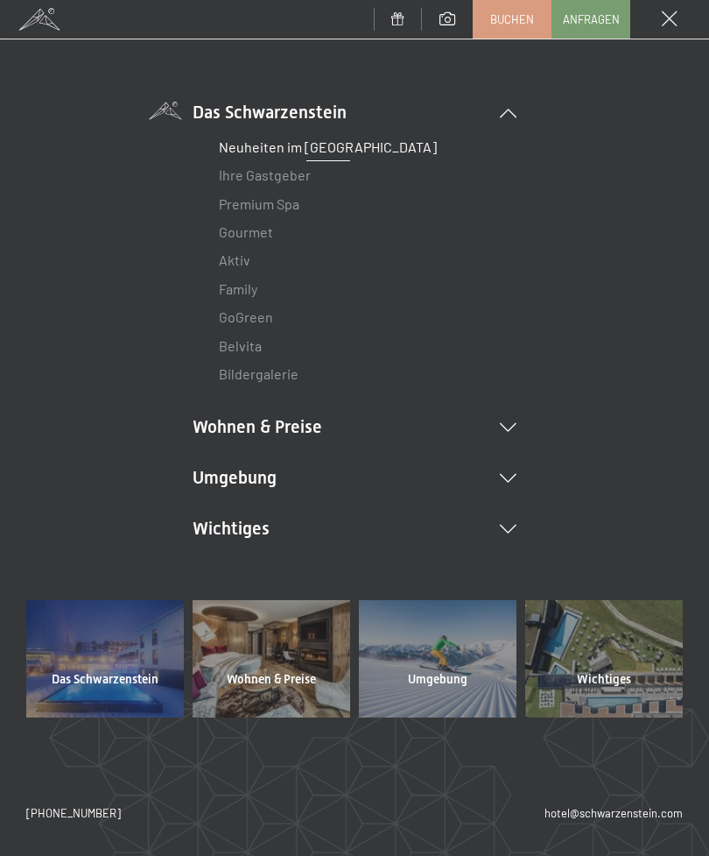
scroll to position [88, 0]
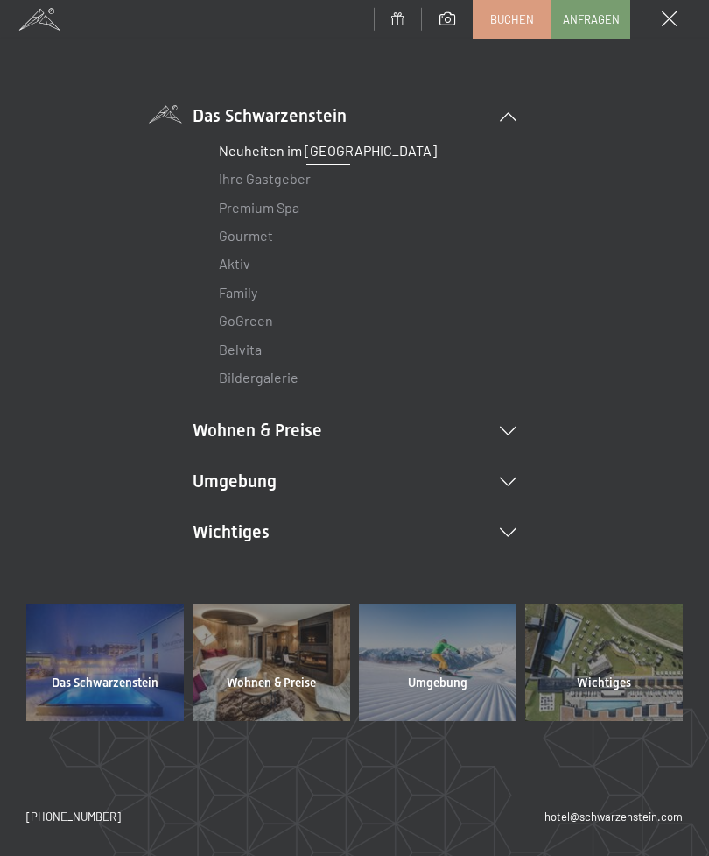
click at [514, 480] on icon at bounding box center [508, 481] width 17 height 9
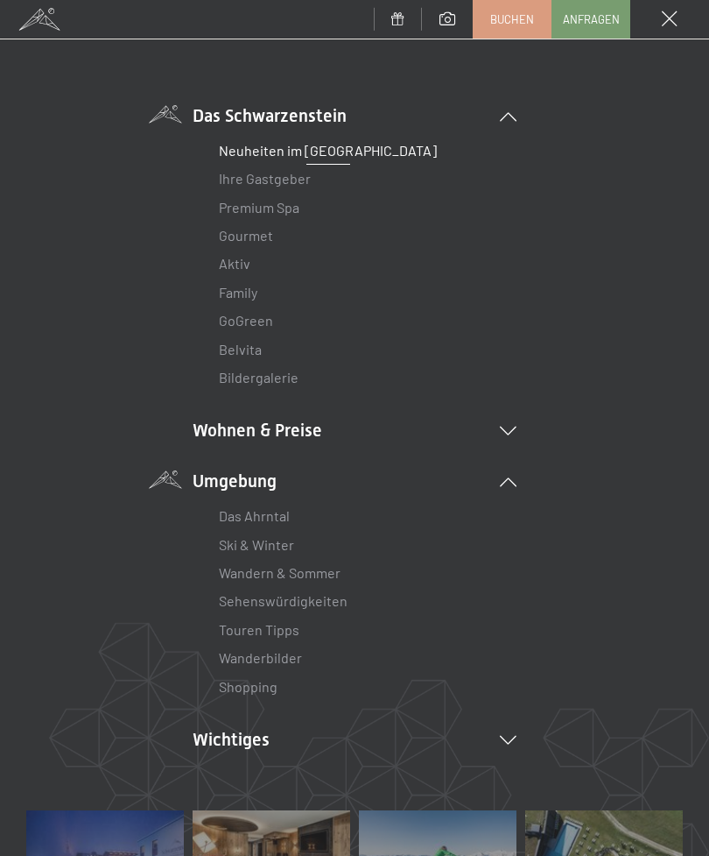
click at [265, 689] on link "Shopping" at bounding box center [248, 686] width 59 height 17
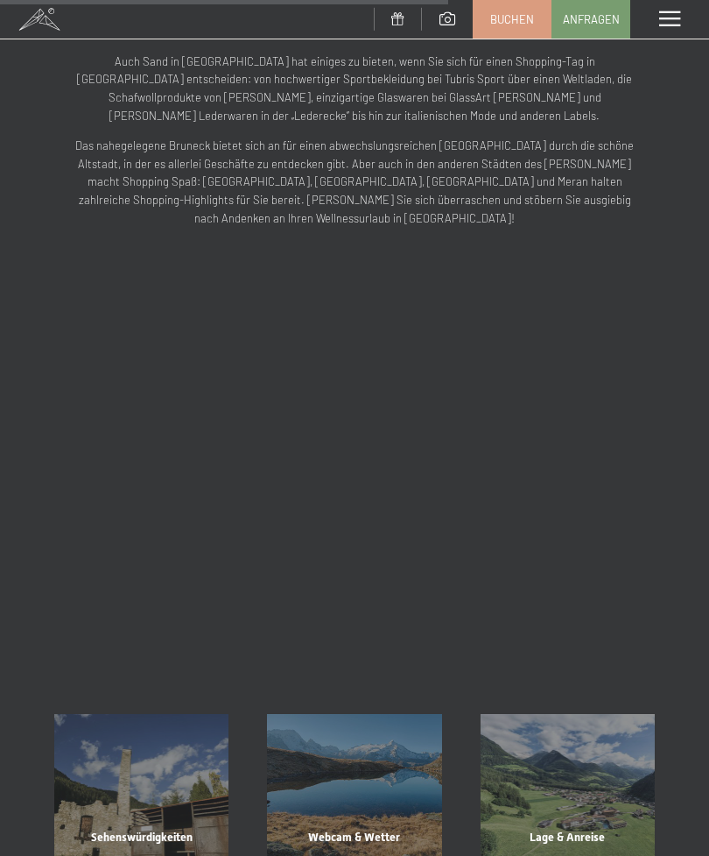
scroll to position [1331, 0]
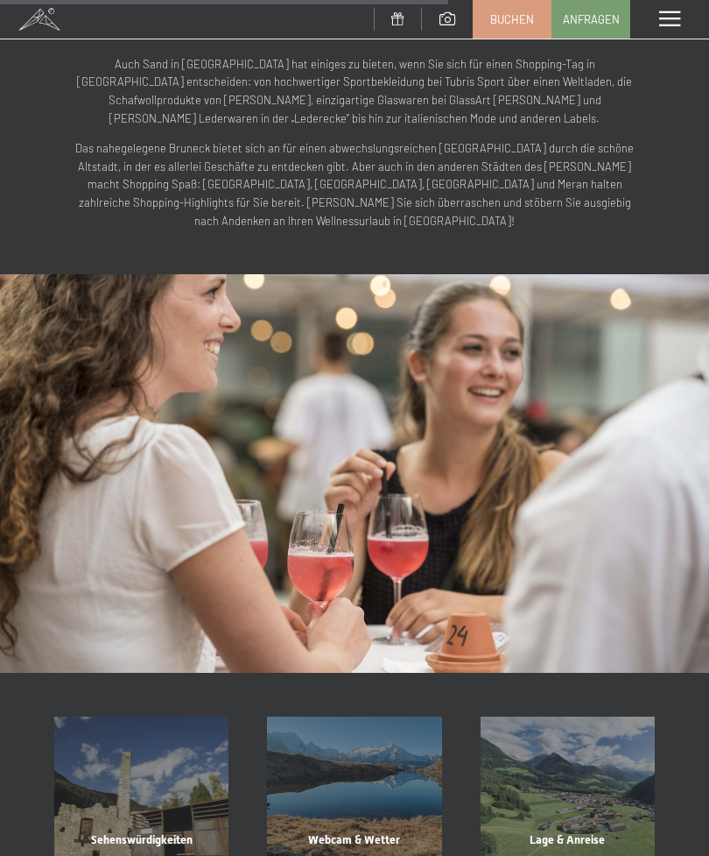
click at [577, 832] on div "Lage & Anreise" at bounding box center [568, 862] width 213 height 60
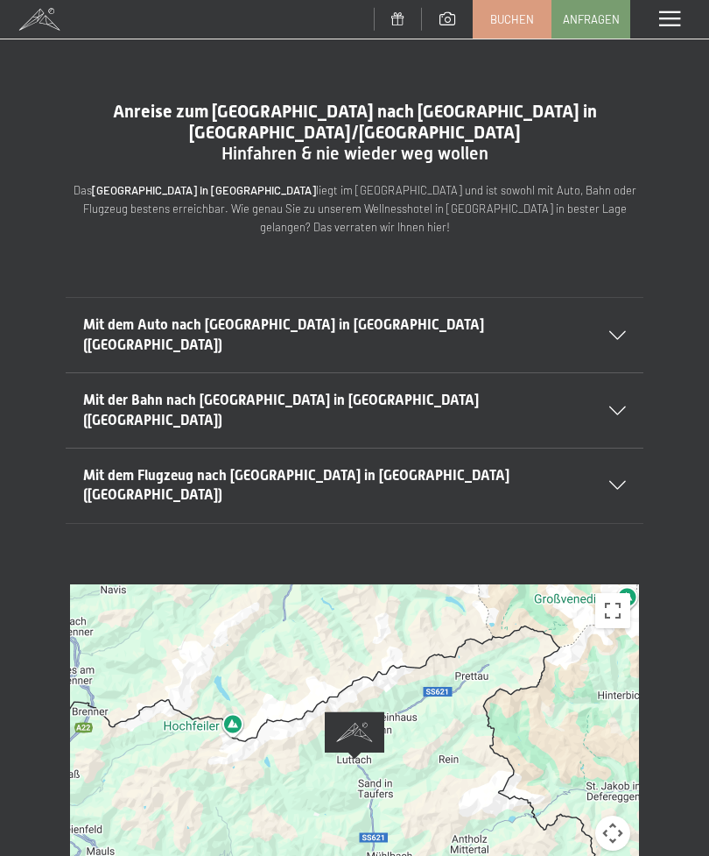
click at [621, 331] on icon at bounding box center [618, 335] width 17 height 9
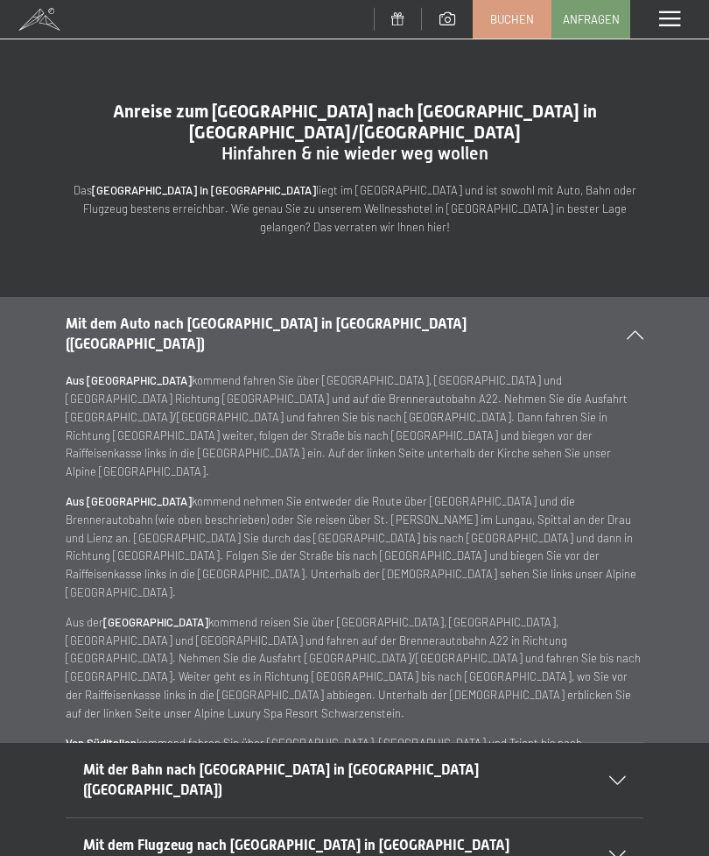
click at [131, 613] on p "Aus der [GEOGRAPHIC_DATA] kommend reisen Sie über [GEOGRAPHIC_DATA], [GEOGRAPHI…" at bounding box center [355, 667] width 578 height 109
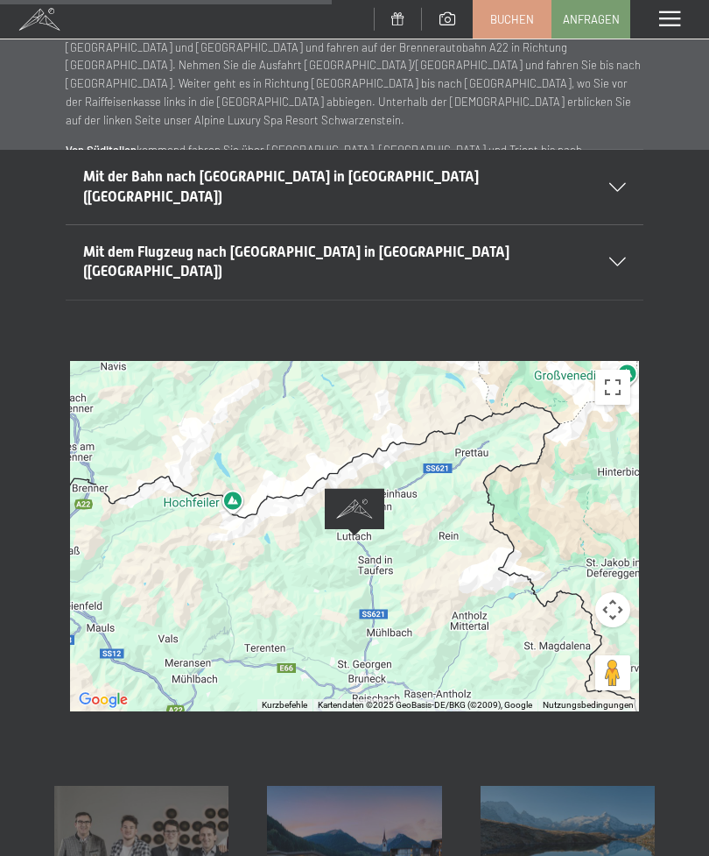
scroll to position [592, 0]
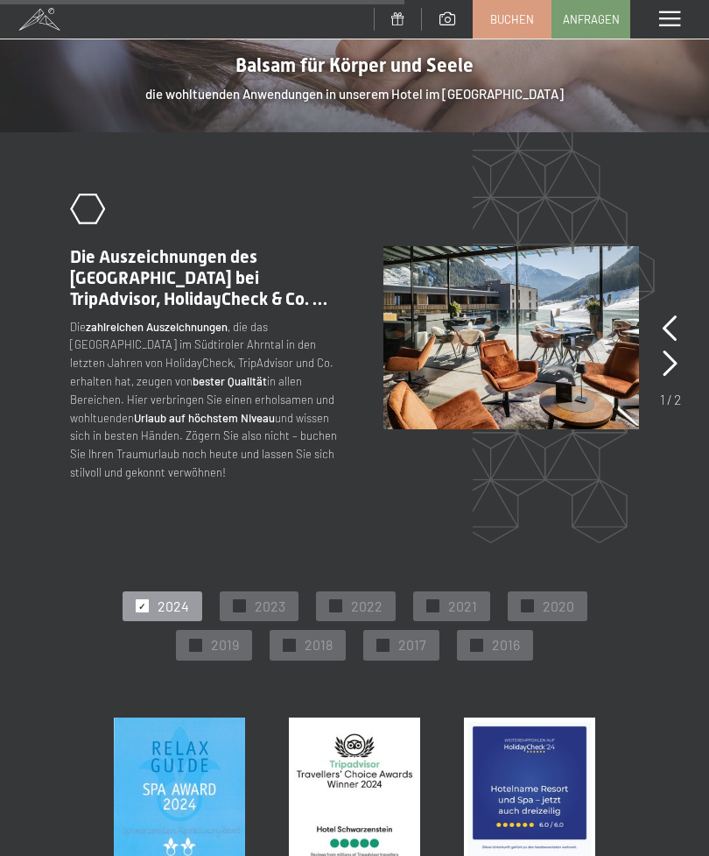
scroll to position [2367, 0]
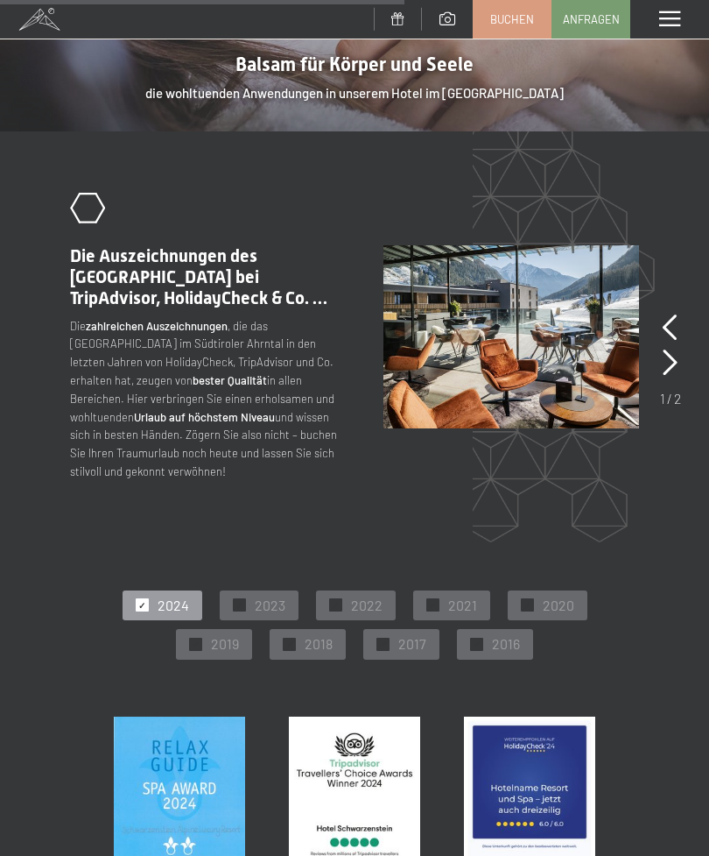
click at [275, 596] on span "2023" at bounding box center [270, 605] width 31 height 19
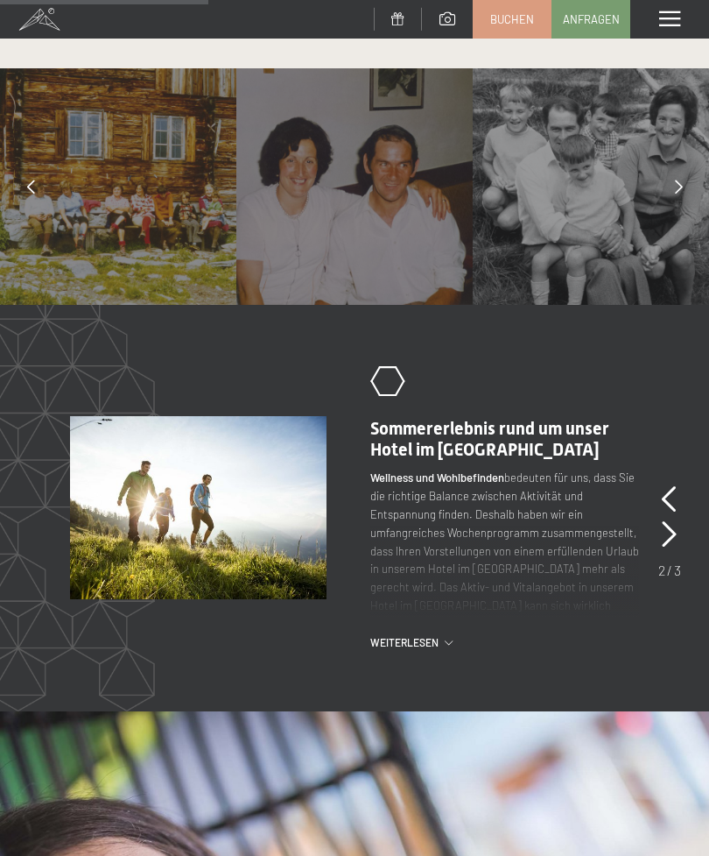
scroll to position [1213, 0]
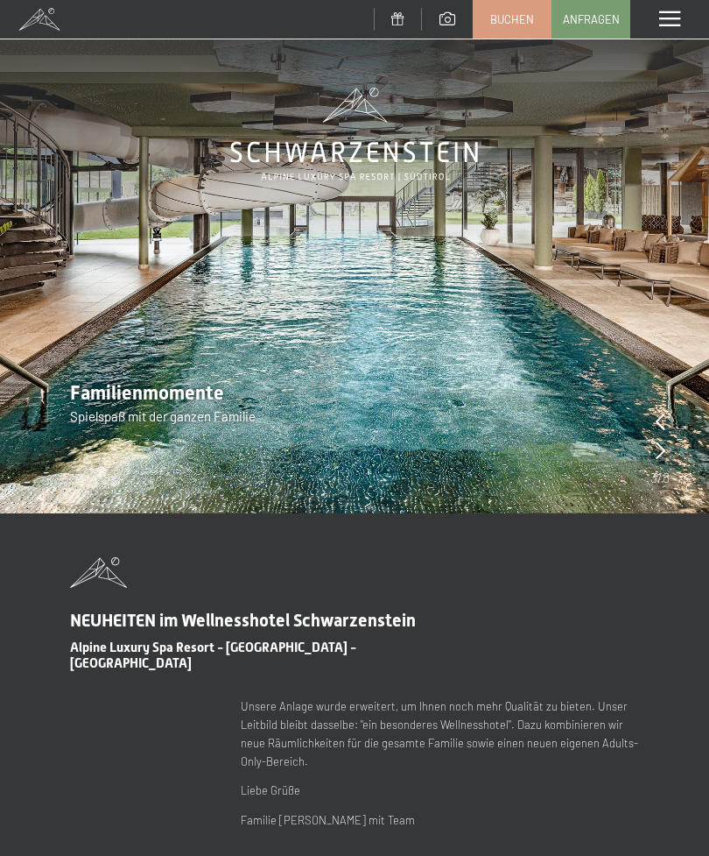
click at [668, 26] on span at bounding box center [669, 19] width 21 height 16
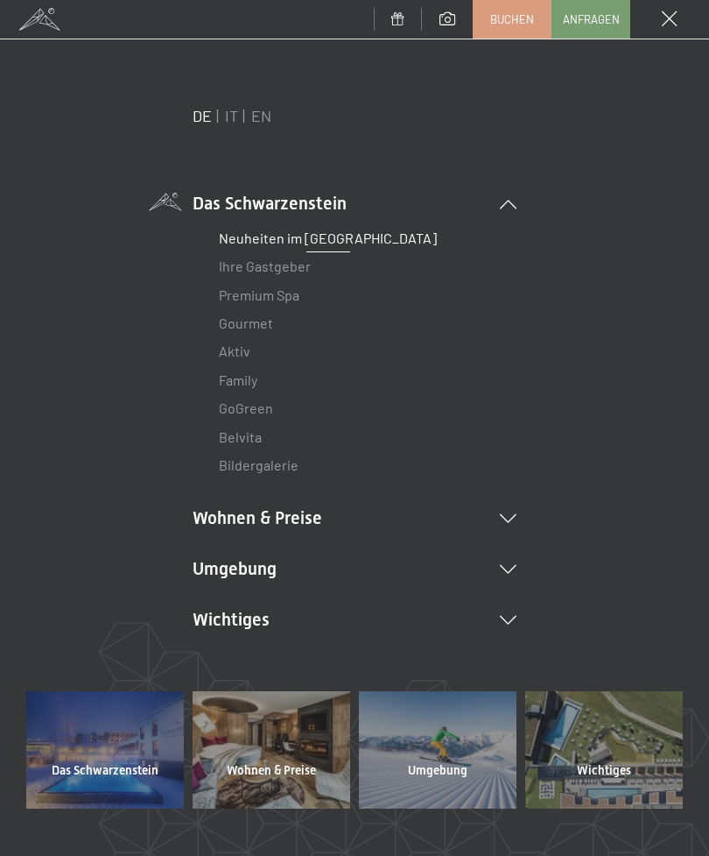
click at [515, 624] on li "Wichtiges Lage & Anreise Online bezahlen Webcam & Wetter Downloads" at bounding box center [355, 619] width 324 height 25
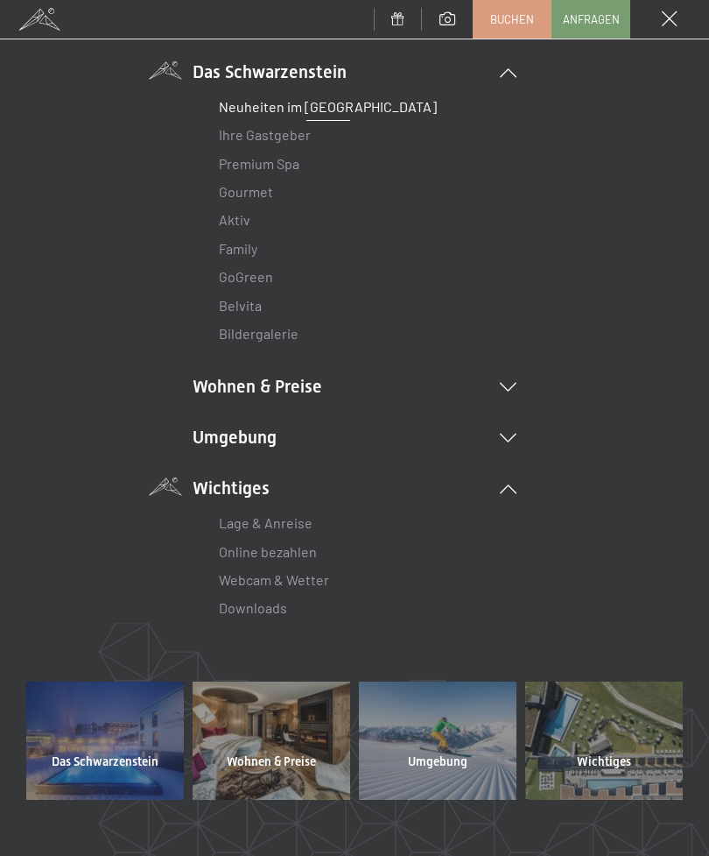
scroll to position [129, 0]
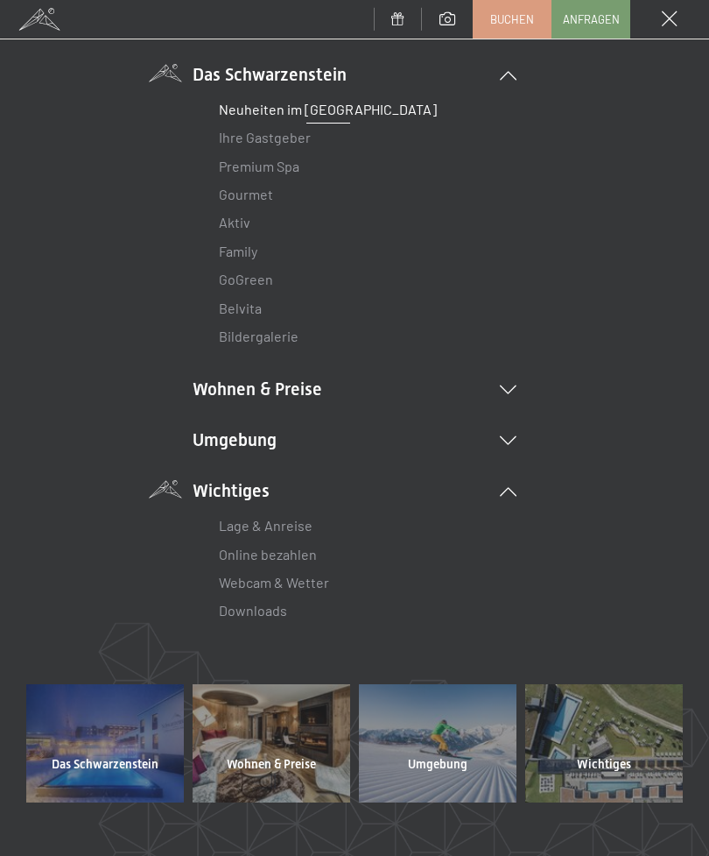
click at [263, 586] on link "Webcam & Wetter" at bounding box center [274, 582] width 110 height 17
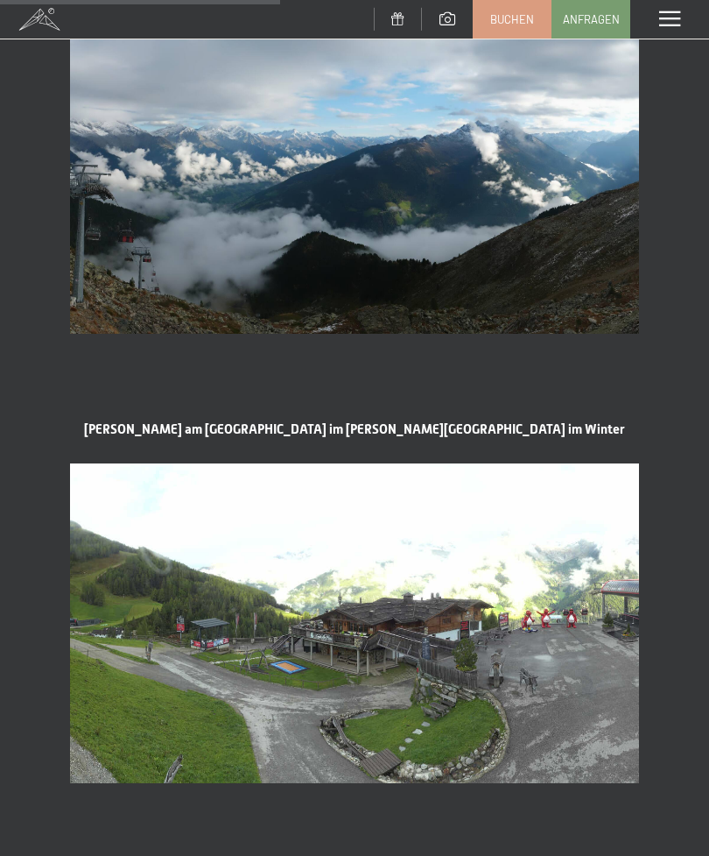
scroll to position [1481, 0]
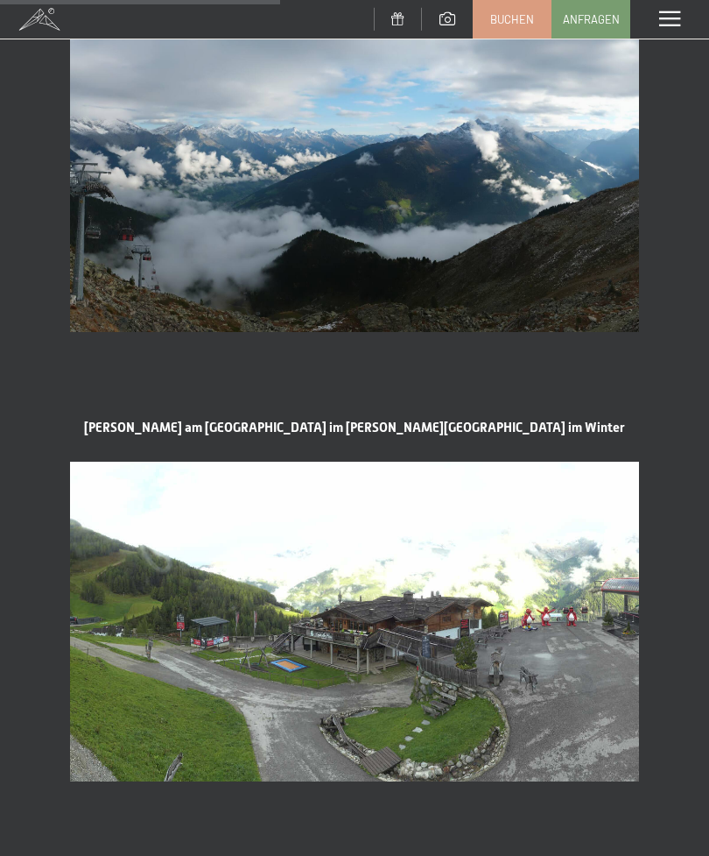
click at [700, 767] on section "Klausiland am Klausberg - Familienpark im sommer - Ski Resort im Winter" at bounding box center [354, 601] width 709 height 450
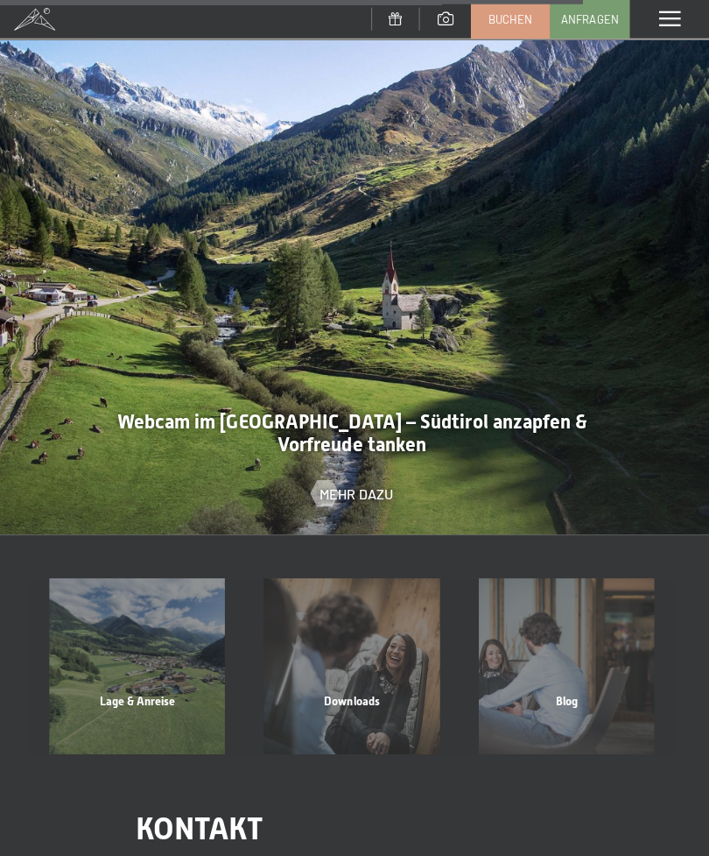
scroll to position [3208, 0]
click at [357, 480] on span "Mehr dazu" at bounding box center [359, 489] width 73 height 19
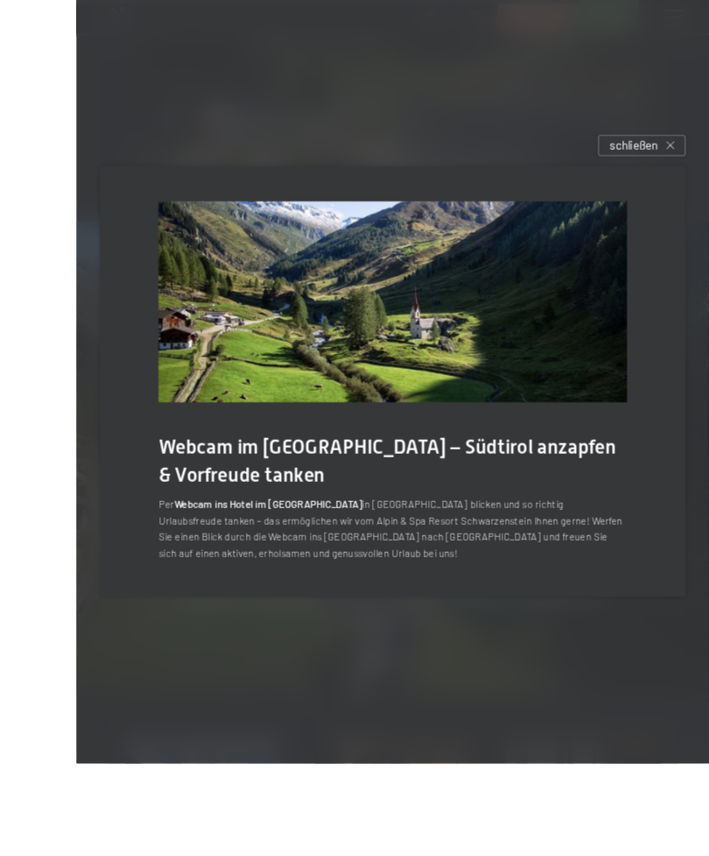
scroll to position [3092, 0]
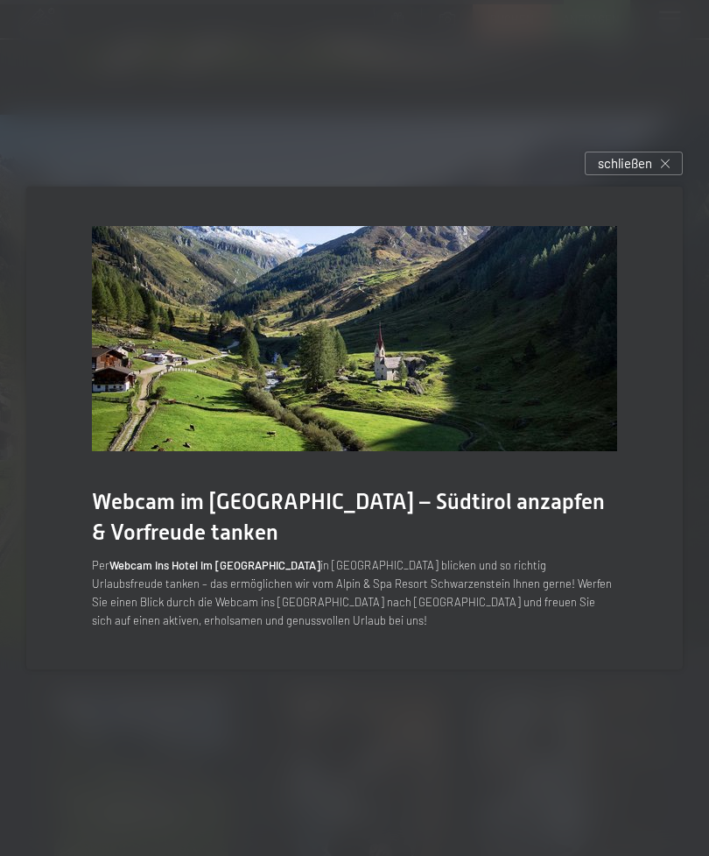
click at [626, 173] on span "schließen" at bounding box center [625, 163] width 54 height 18
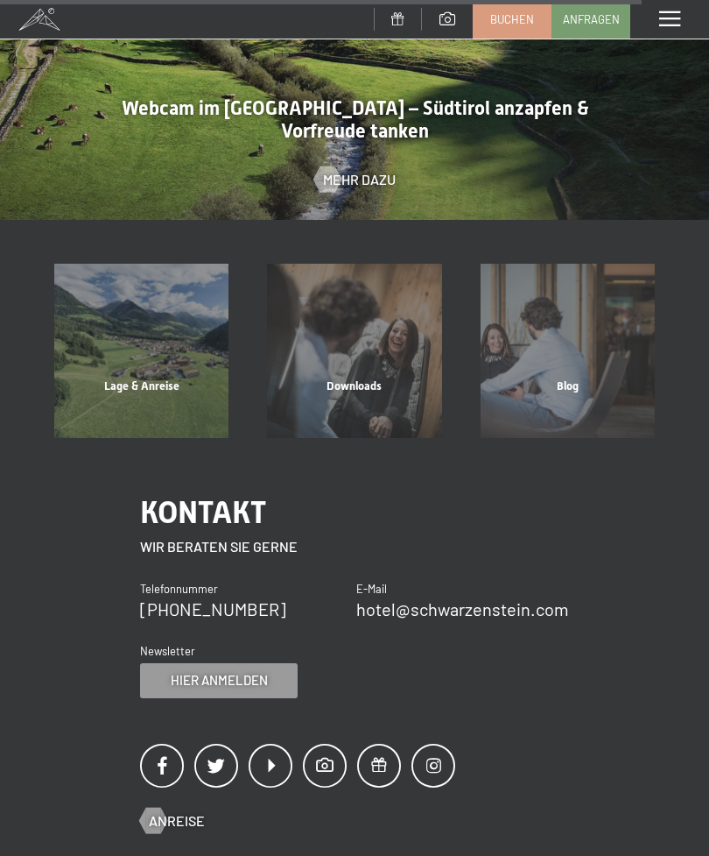
scroll to position [3517, 0]
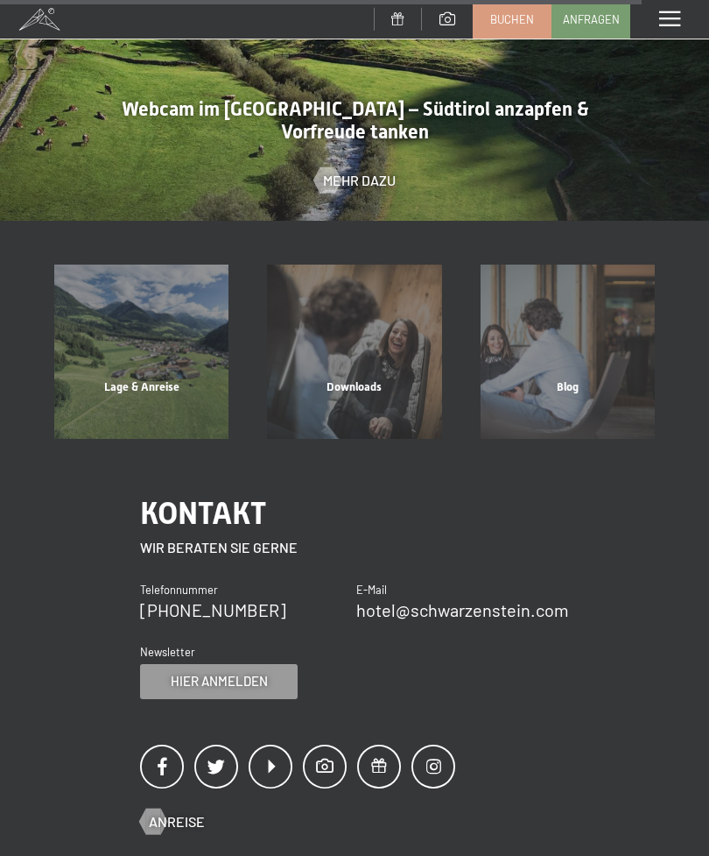
click at [224, 672] on span "Hier anmelden" at bounding box center [219, 681] width 97 height 18
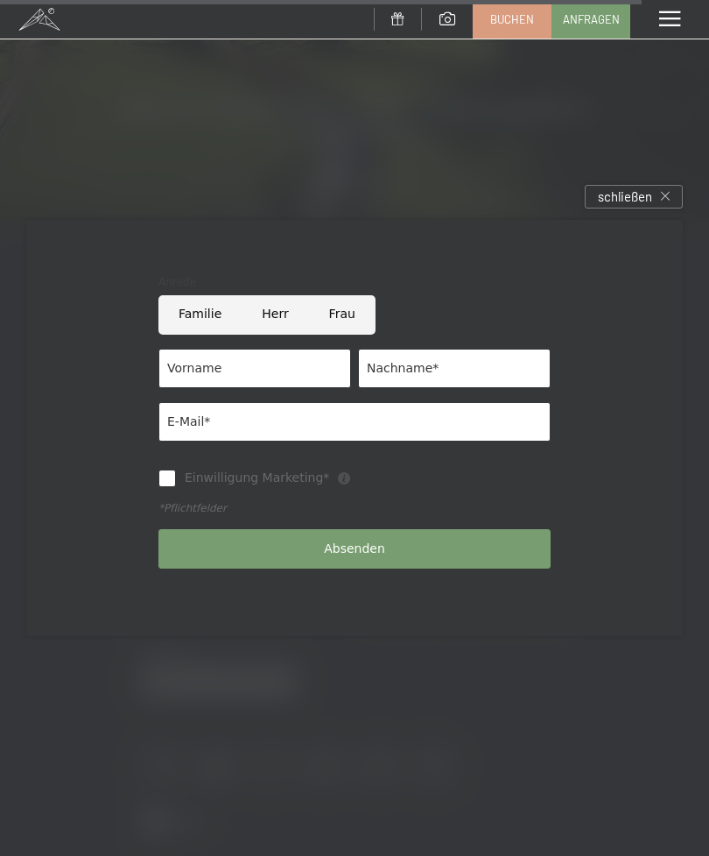
click at [347, 335] on input "Frau" at bounding box center [342, 314] width 67 height 39
radio input "true"
click at [236, 388] on input "Vorname" at bounding box center [255, 368] width 193 height 39
type input "Cornelia"
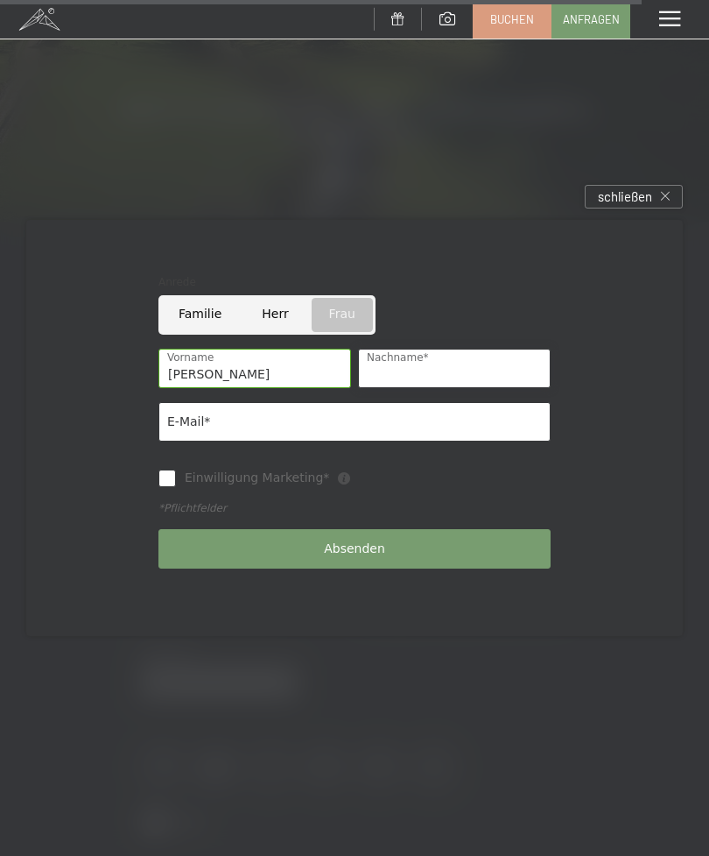
type input "Grass"
type input "cornelia.grass@bluewin.ch"
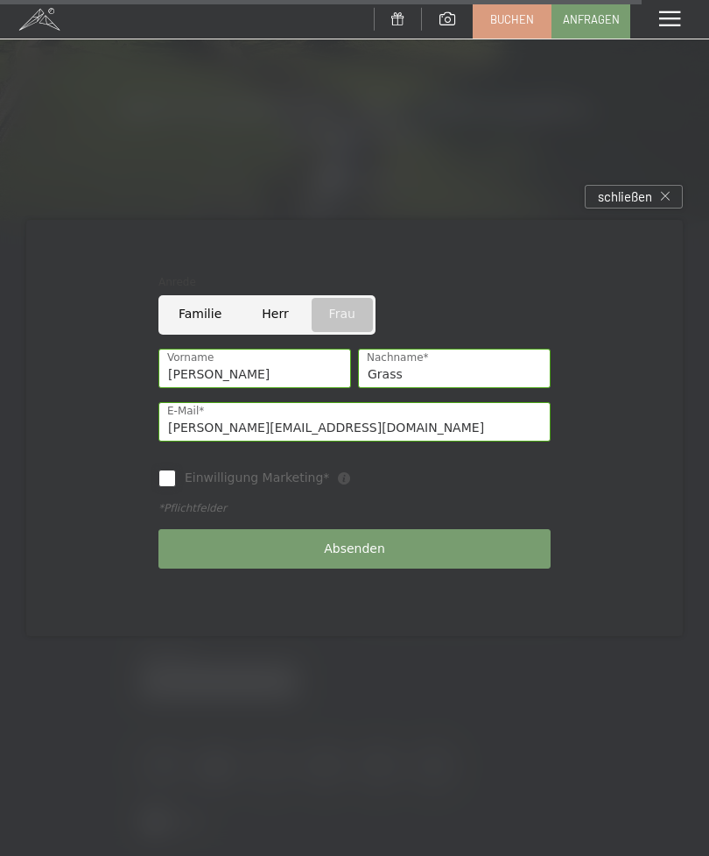
click at [175, 487] on input "Einwilligung Marketing*" at bounding box center [168, 478] width 18 height 18
checkbox input "true"
click at [408, 568] on button "Absenden" at bounding box center [355, 548] width 392 height 39
